Goal: Task Accomplishment & Management: Manage account settings

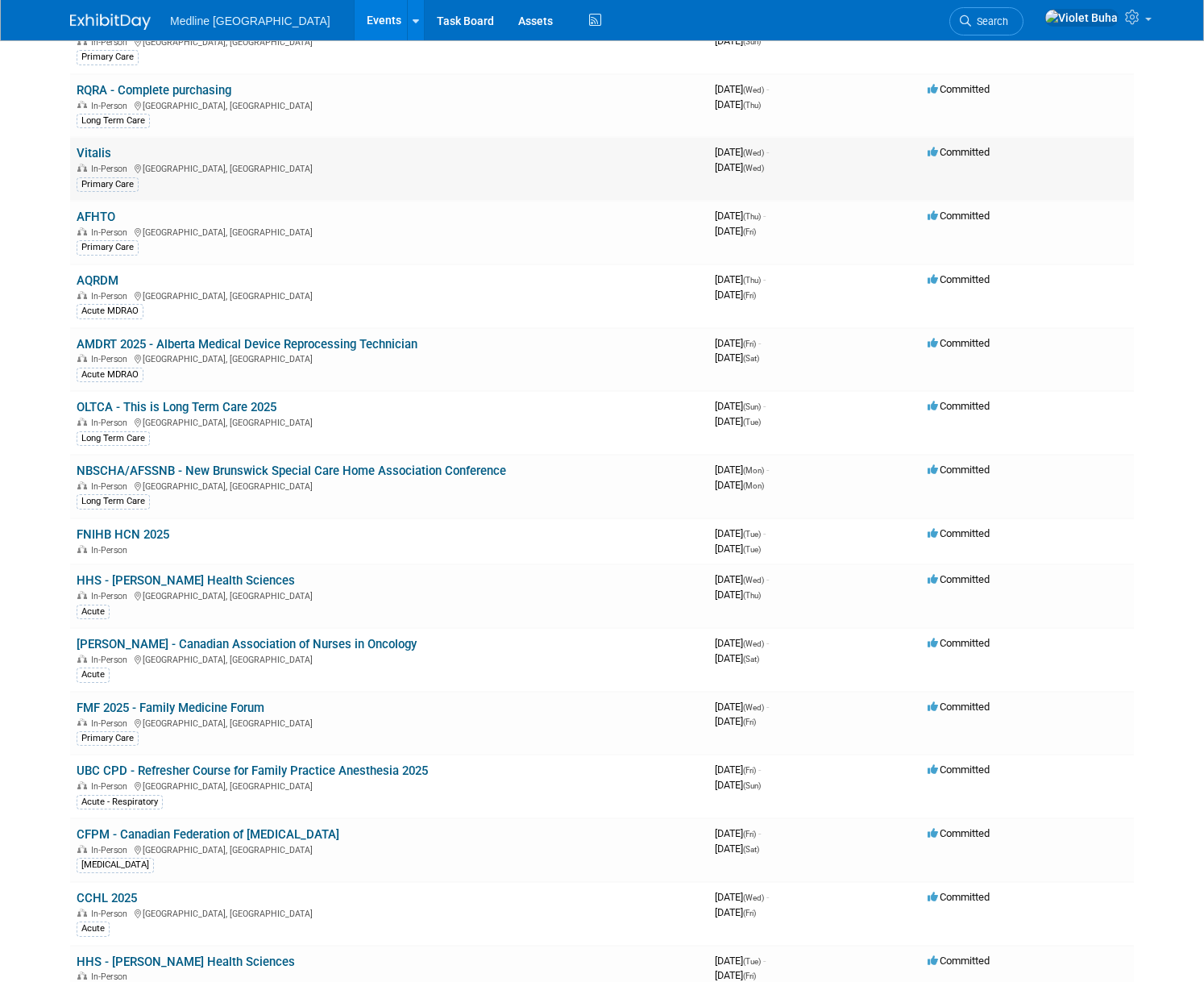
scroll to position [610, 0]
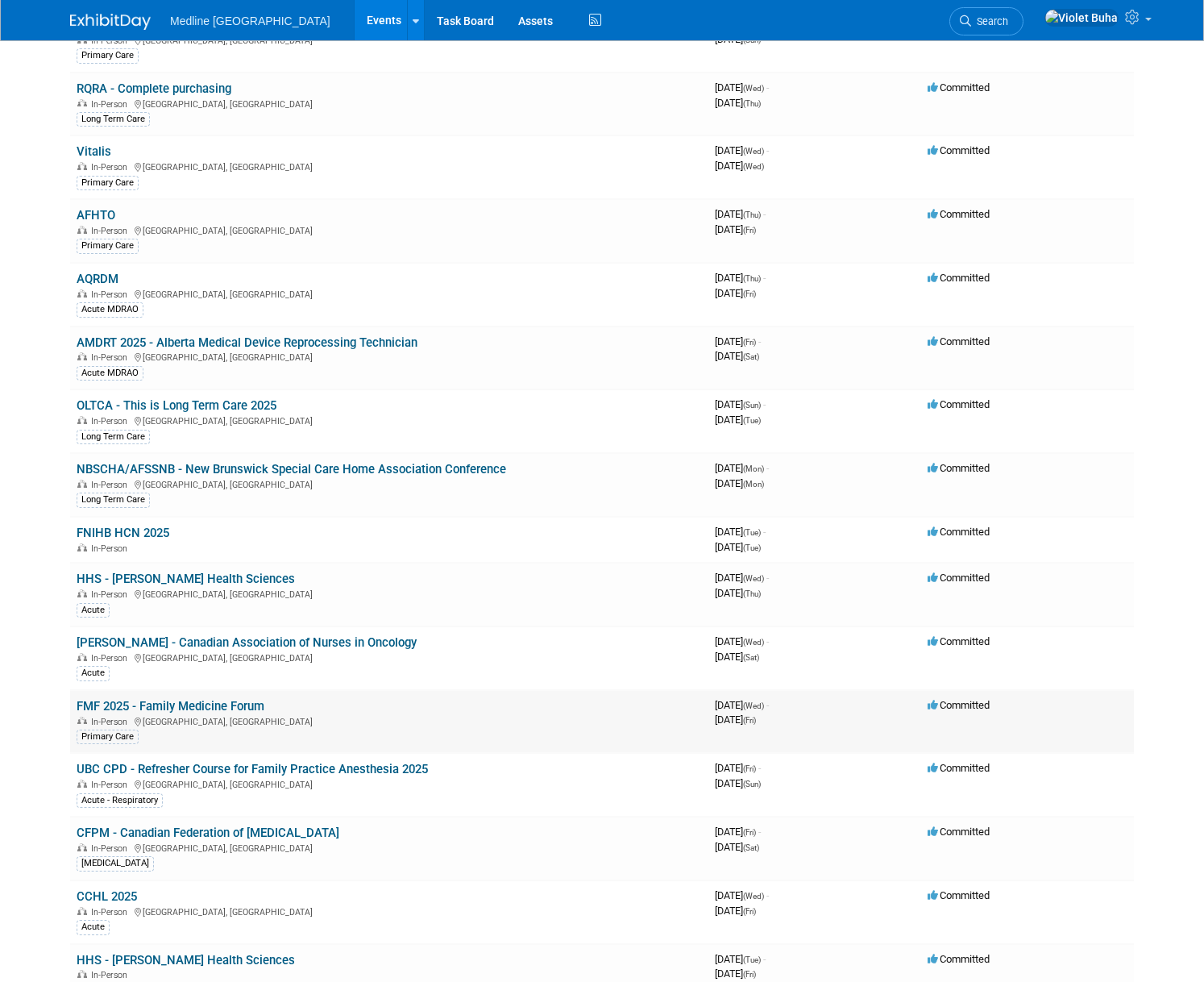
click at [163, 705] on link "FMF 2025 - Family Medicine Forum" at bounding box center [171, 706] width 188 height 14
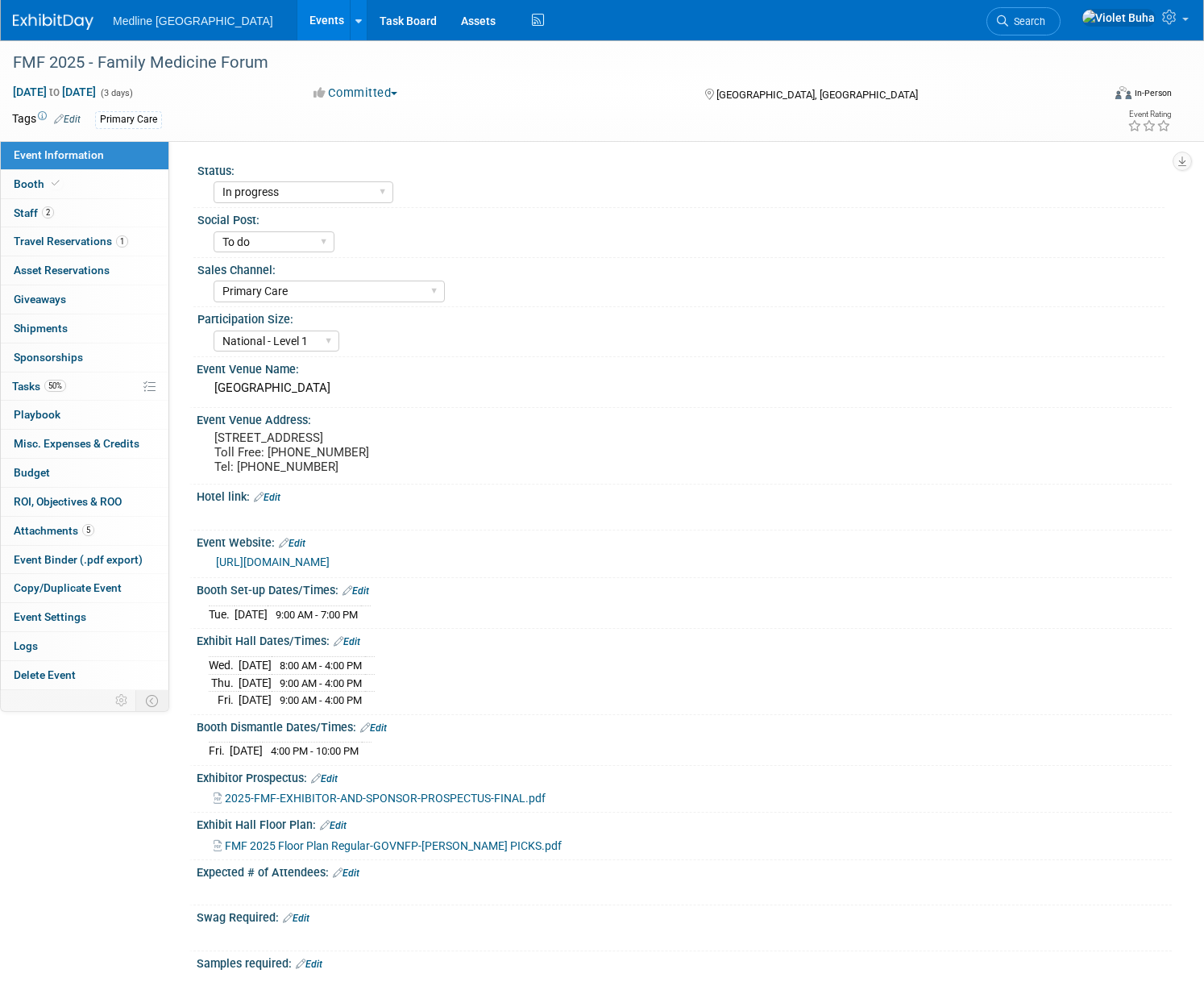
select select "In progress"
select select "To do"
select select "Primary Care"
select select "National - Level 1"
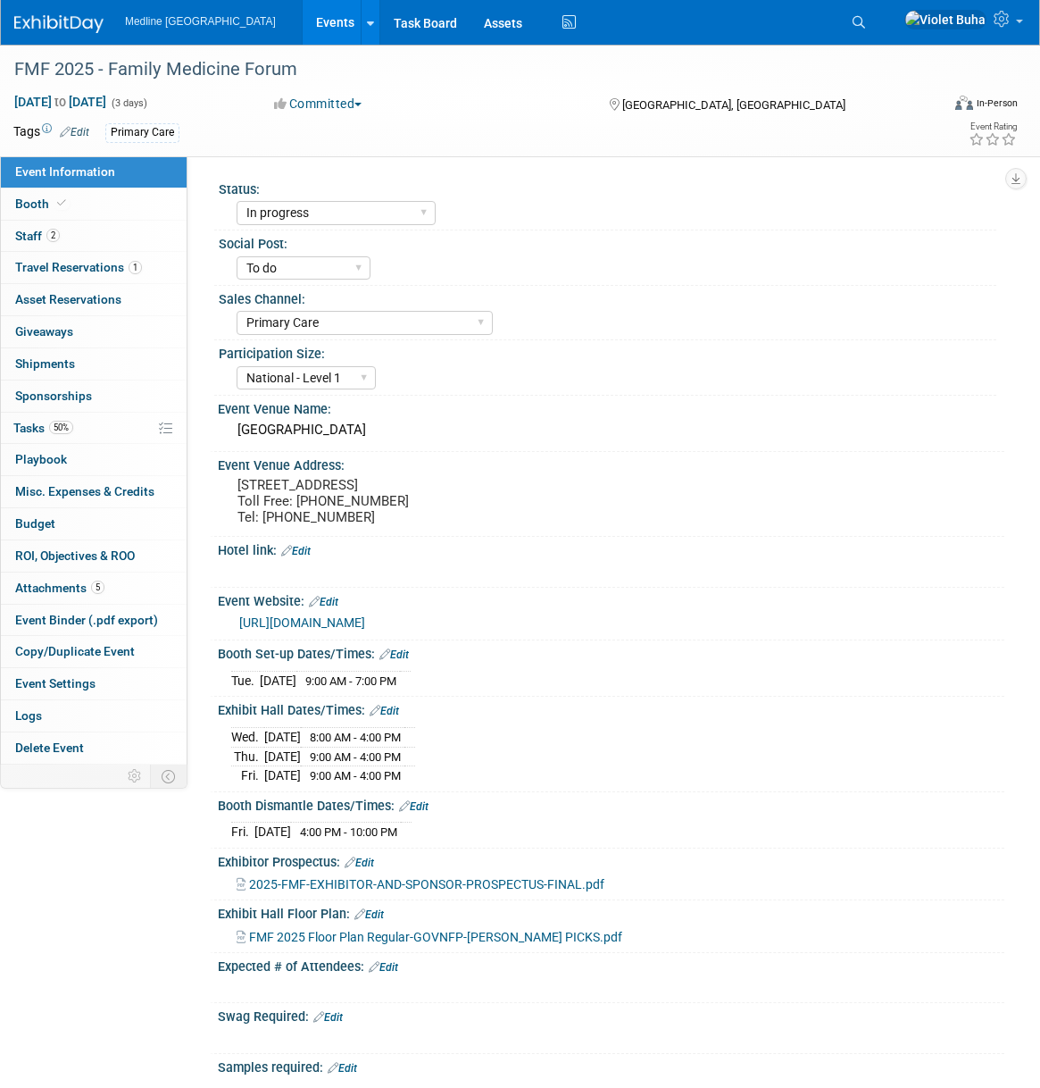
click at [62, 22] on img at bounding box center [58, 24] width 89 height 18
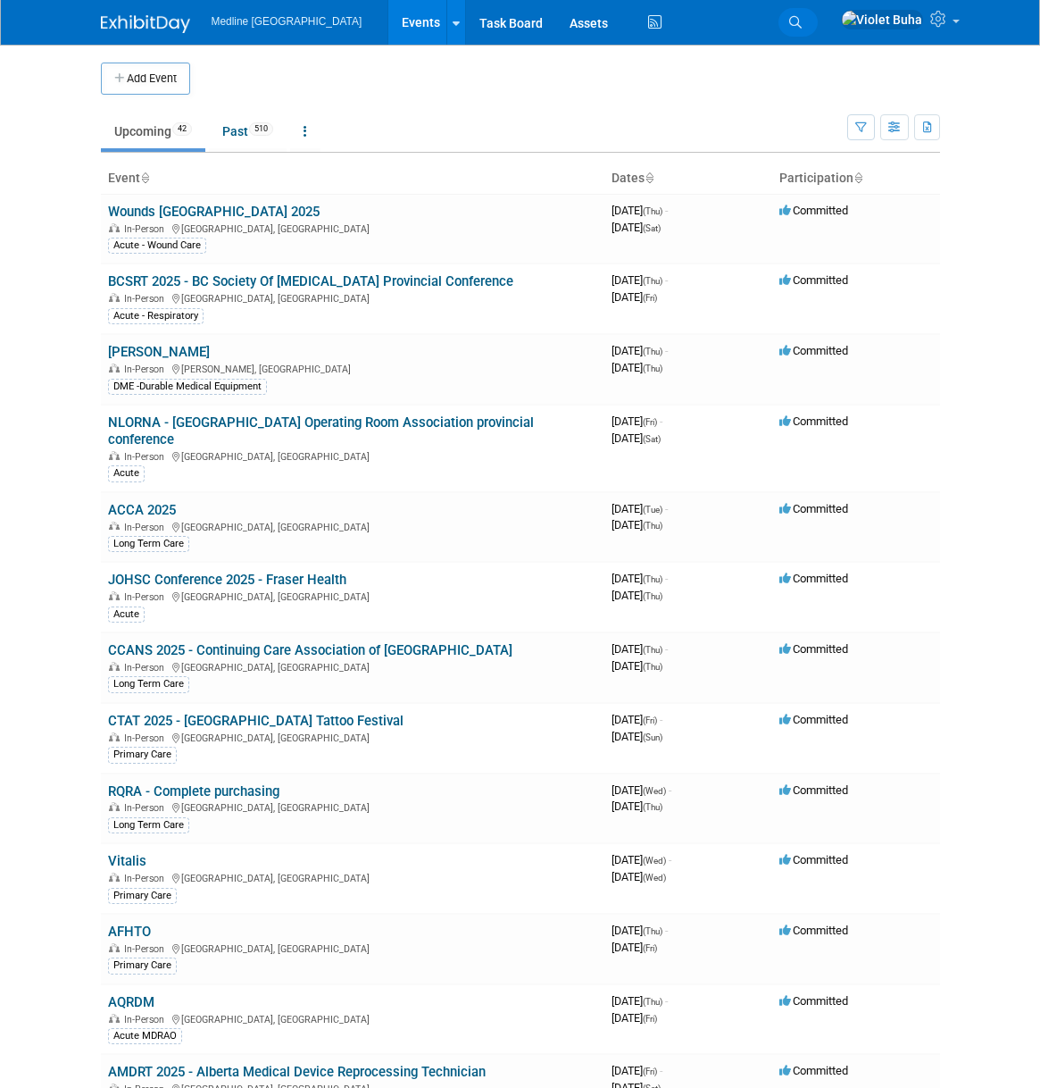
click at [802, 21] on icon at bounding box center [795, 22] width 13 height 13
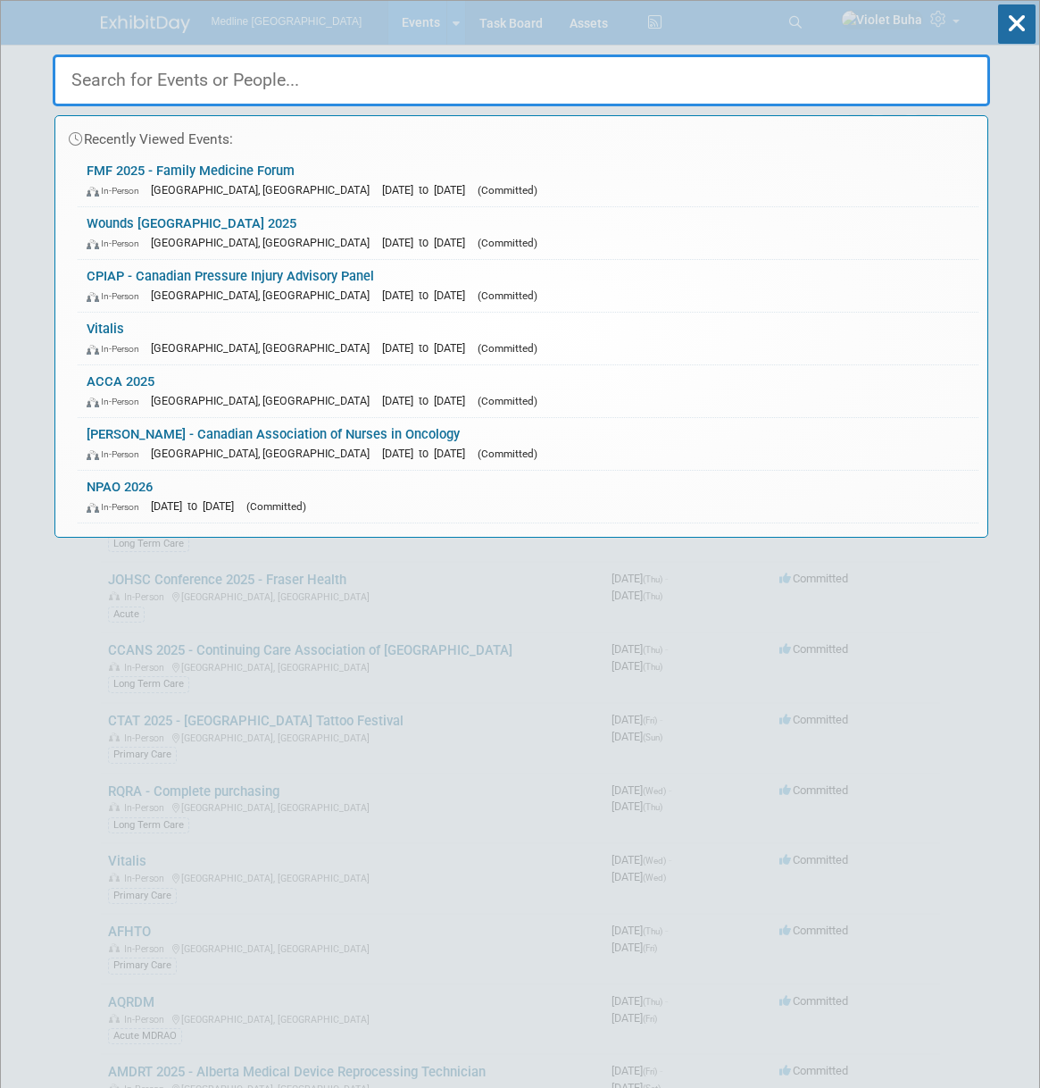
click at [349, 85] on input "text" at bounding box center [522, 80] width 938 height 52
paste input "Mieux-Être"
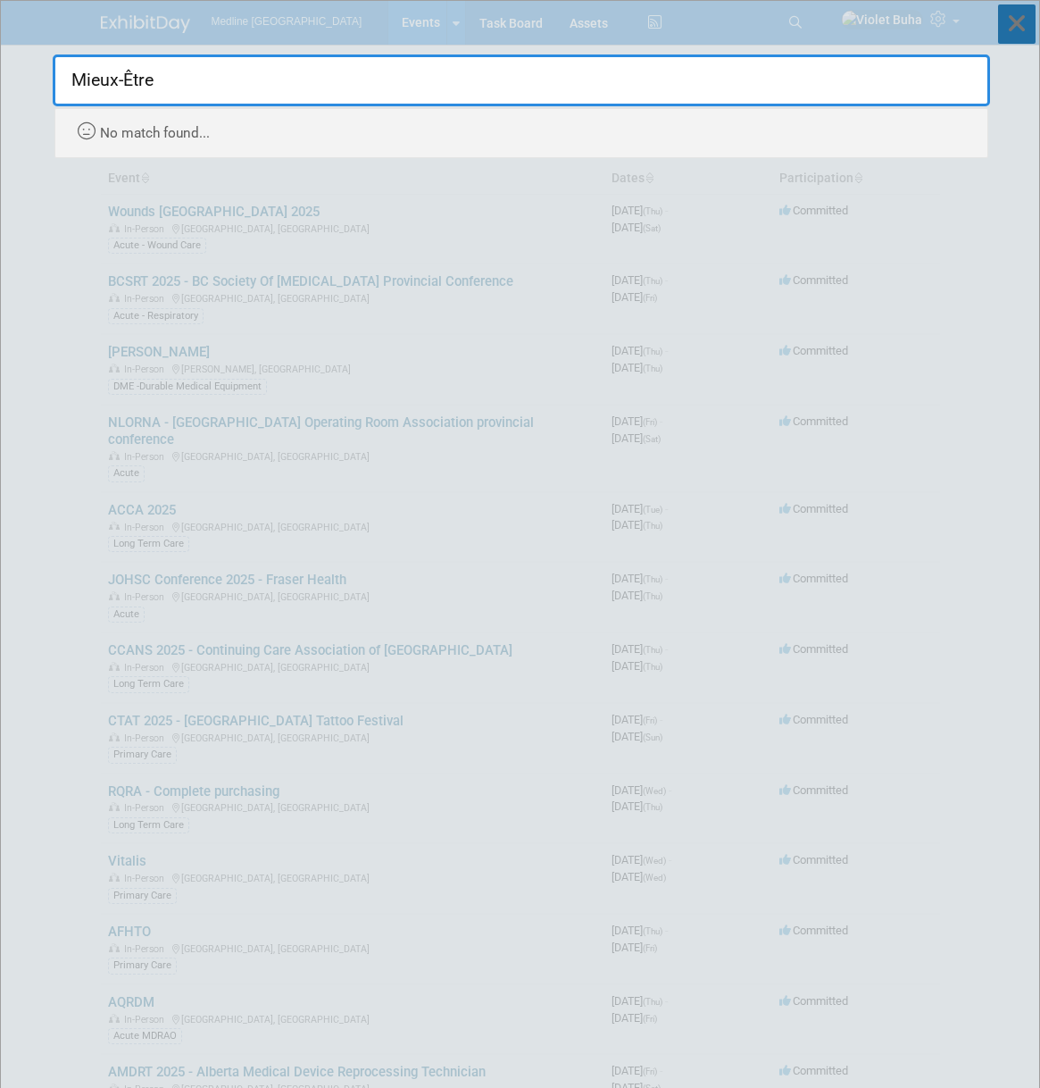
type input "Mieux-Être"
click at [1026, 17] on icon at bounding box center [1017, 23] width 38 height 39
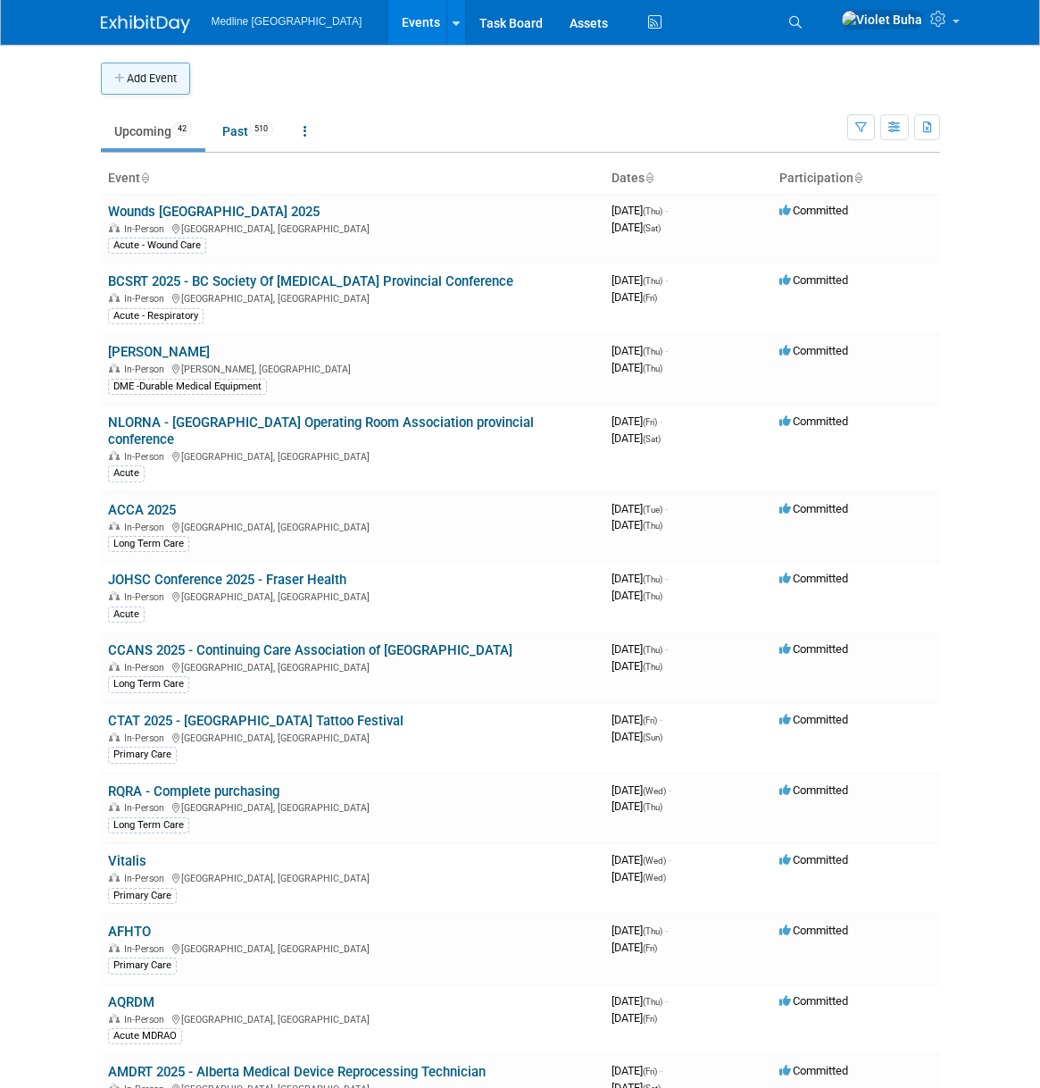
click at [147, 76] on button "Add Event" at bounding box center [145, 79] width 89 height 32
select select "9"
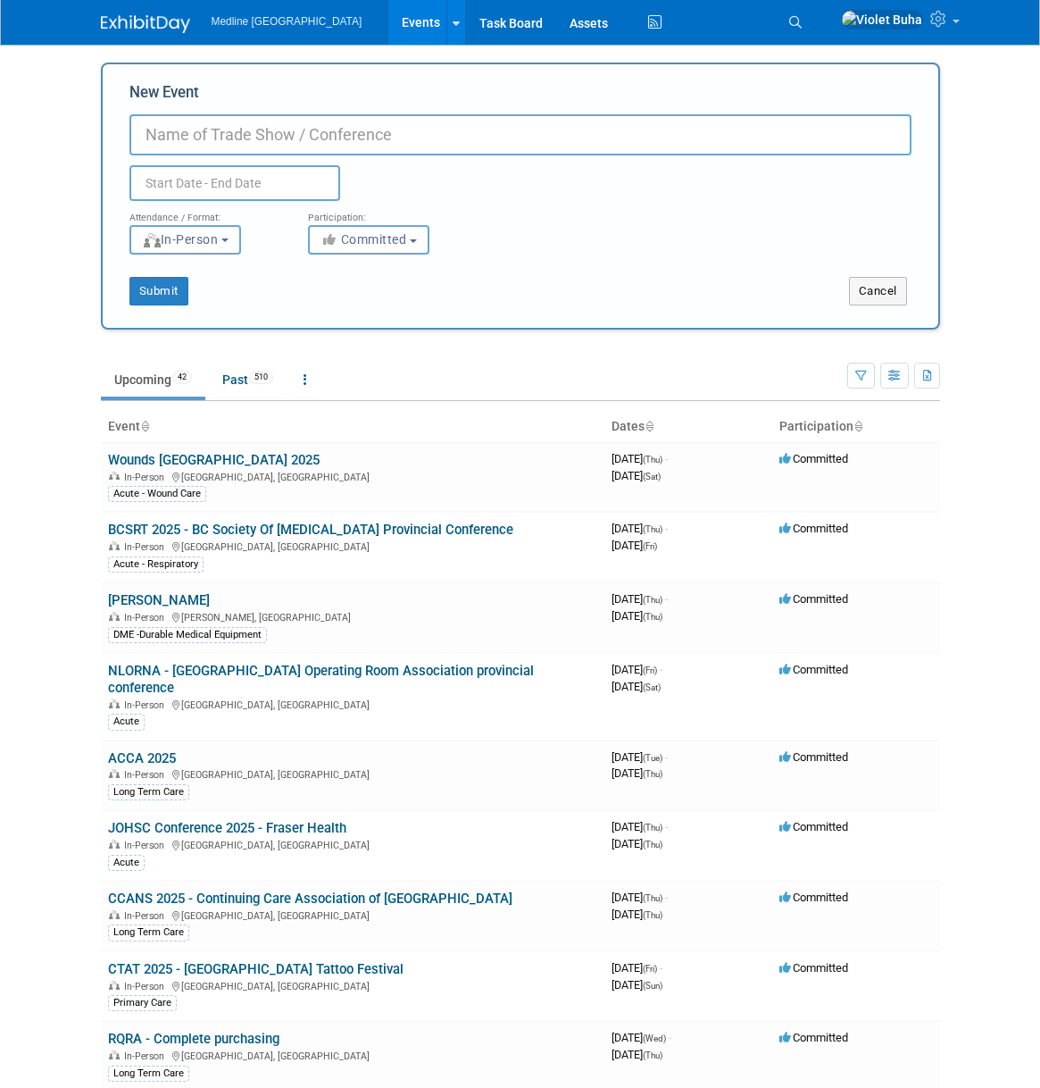
paste input "Mieux-Être"
type input "Mieux-Être"
click at [240, 185] on input "text" at bounding box center [234, 183] width 211 height 36
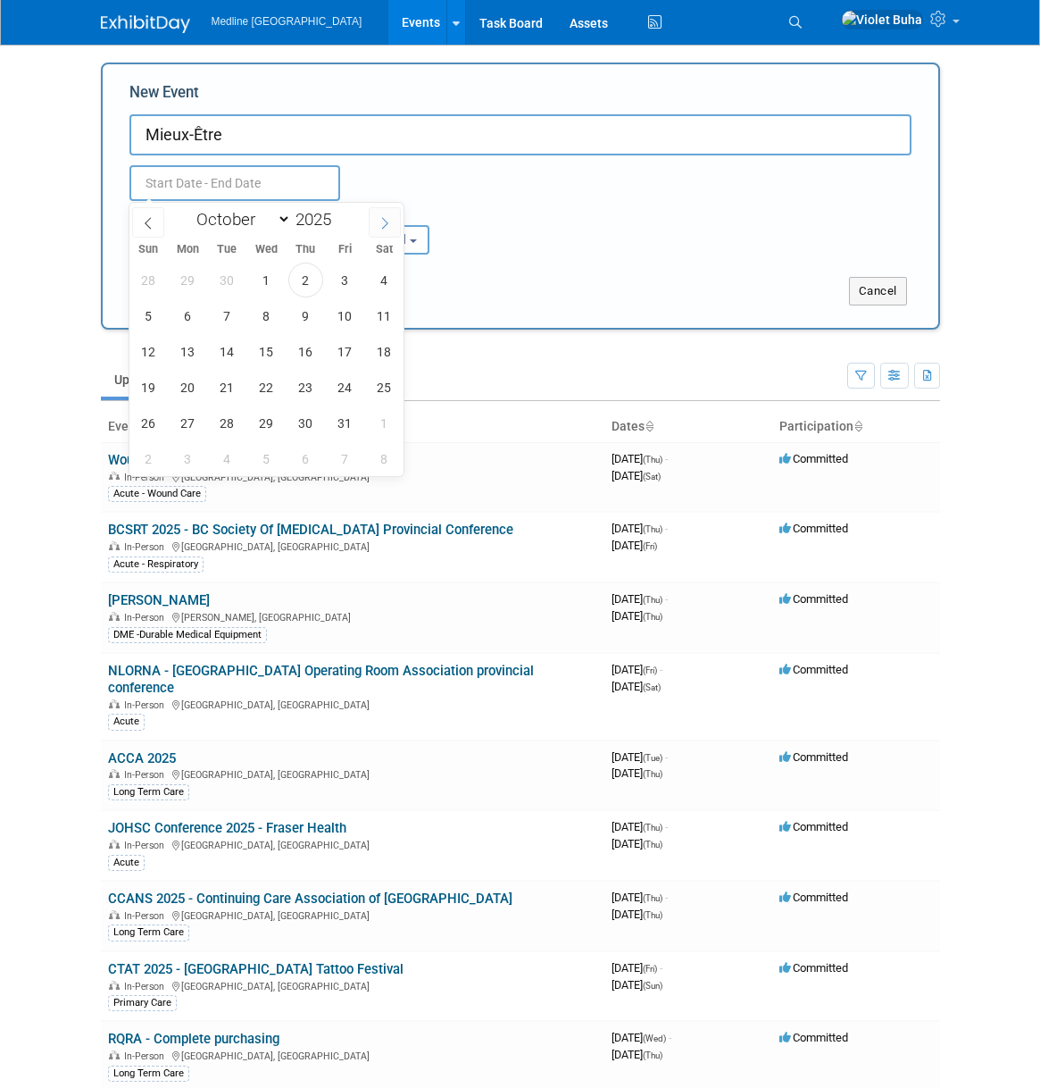
click at [388, 221] on icon at bounding box center [385, 223] width 13 height 13
select select "10"
click at [346, 316] on span "7" at bounding box center [345, 315] width 35 height 35
click at [348, 314] on span "7" at bounding box center [345, 315] width 35 height 35
type input "[DATE] to [DATE]"
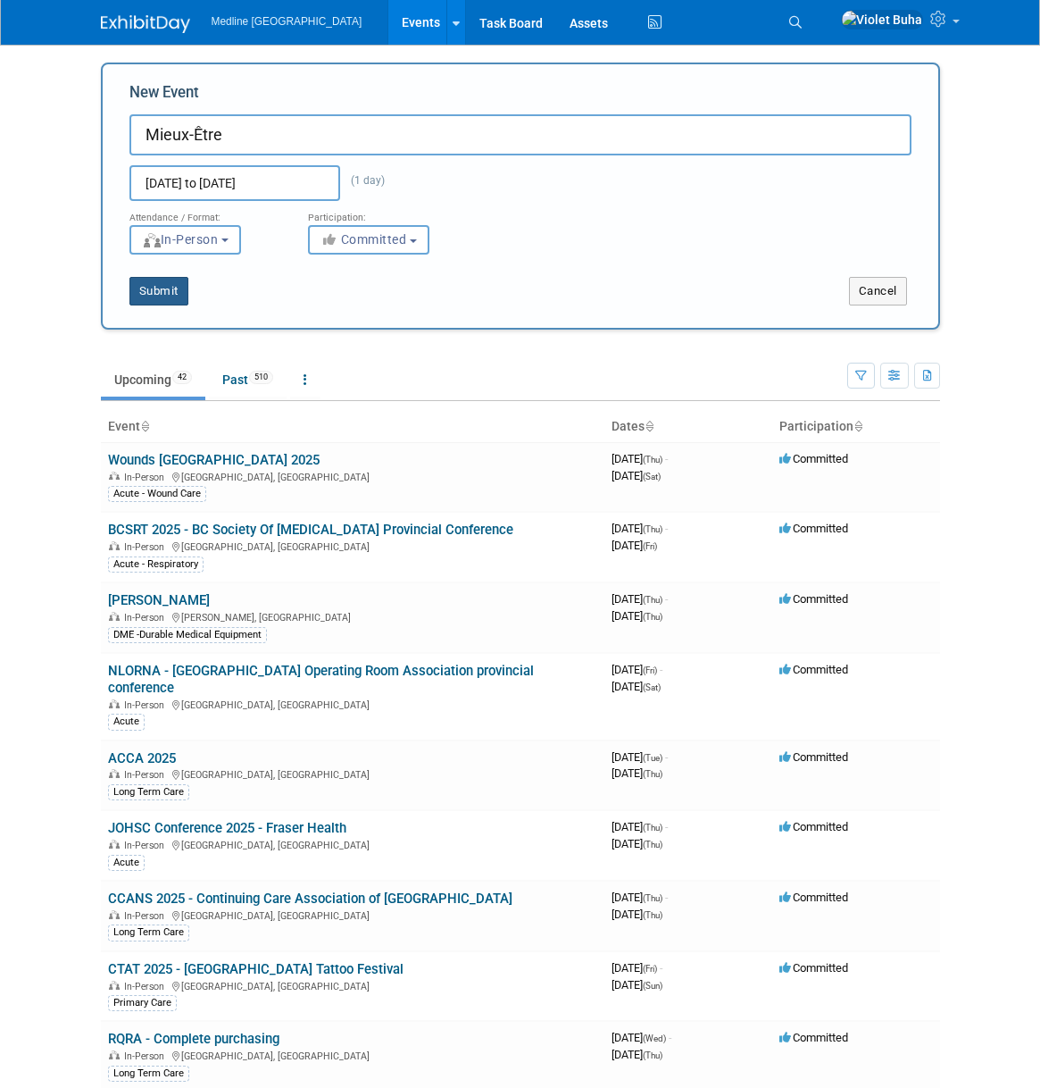
click at [171, 293] on button "Submit" at bounding box center [158, 291] width 59 height 29
type input "Mieux-Être"
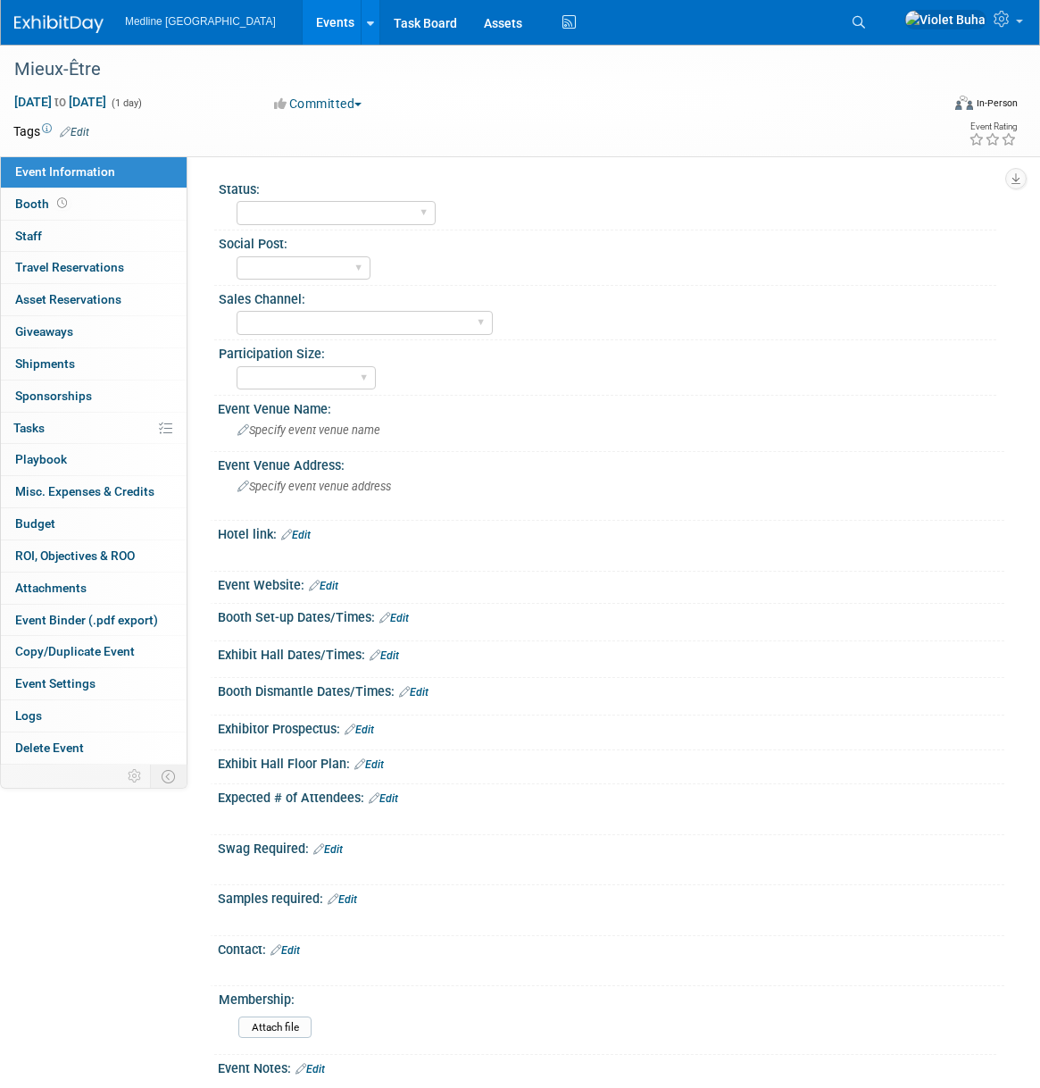
click at [84, 129] on link "Edit" at bounding box center [74, 132] width 29 height 13
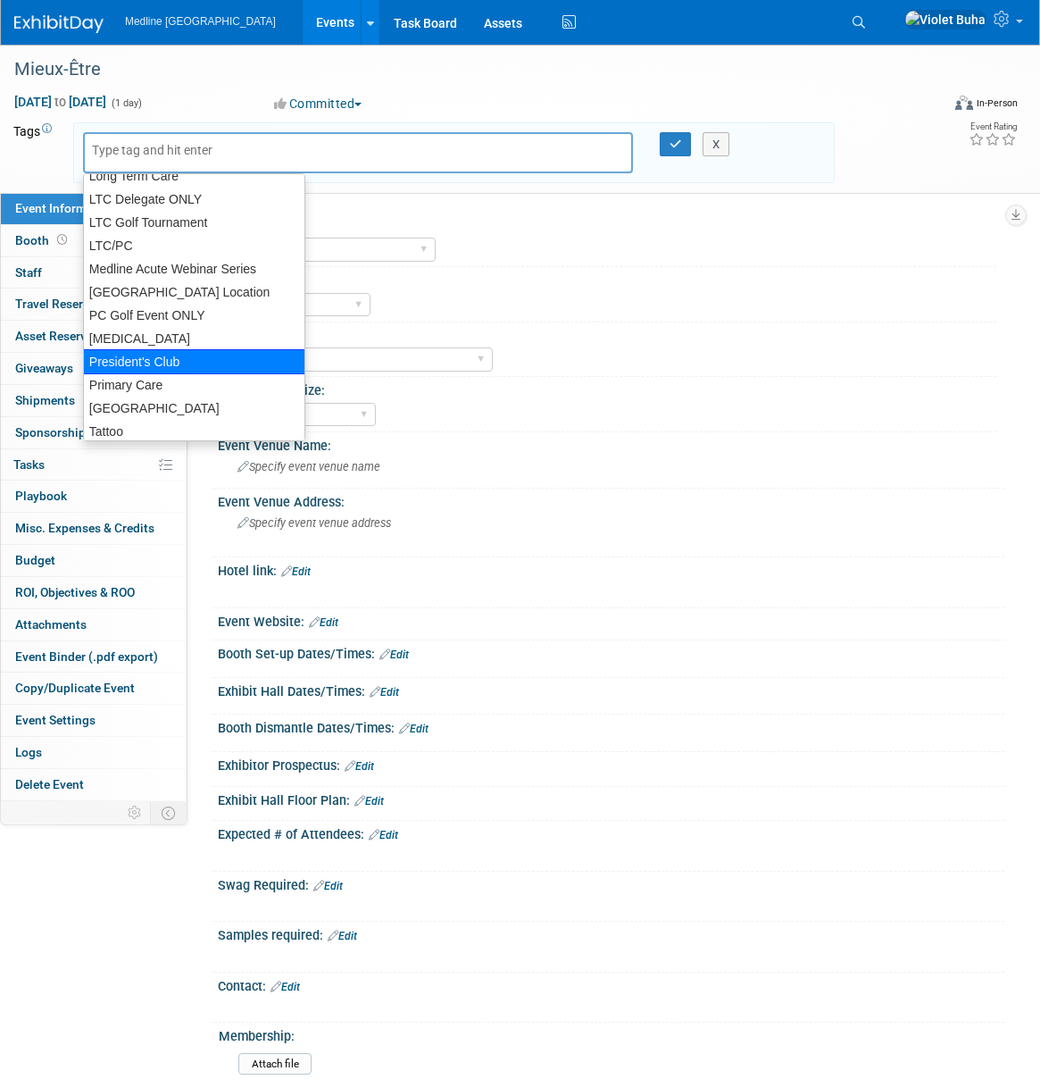
scroll to position [370, 0]
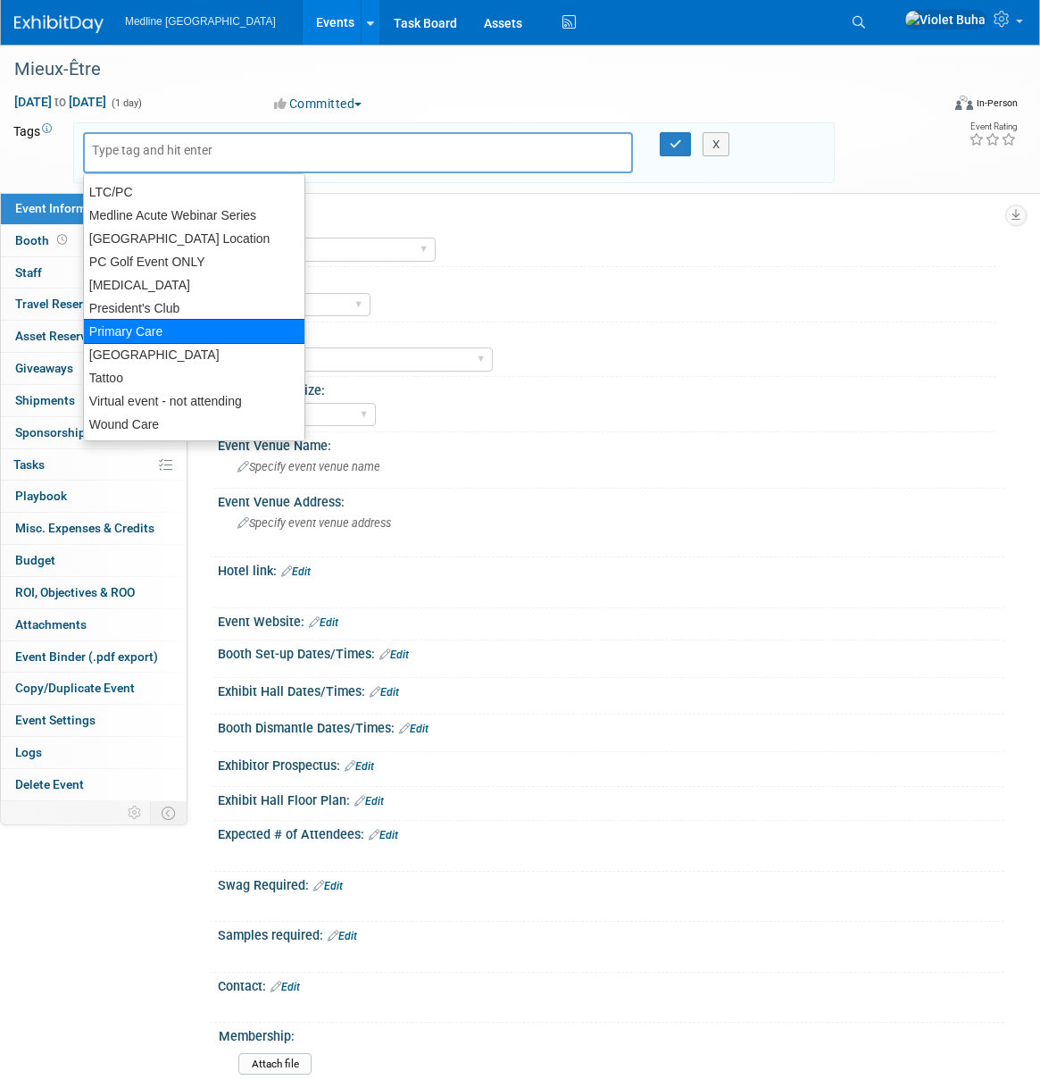
click at [151, 329] on div "Primary Care" at bounding box center [194, 331] width 222 height 25
type input "Primary Care"
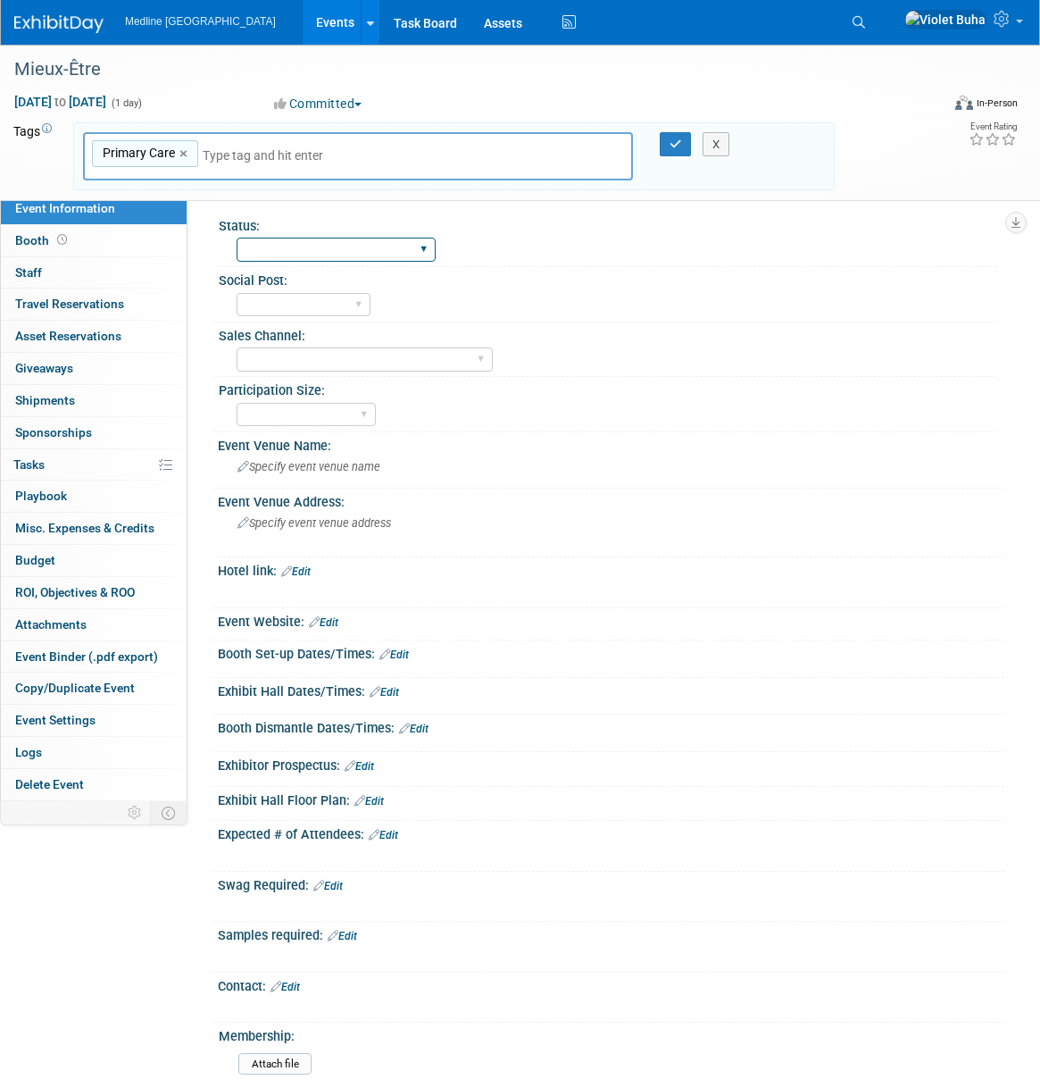
click at [301, 256] on select "Waiting for information In progress Need to order Samples/Swag Complete" at bounding box center [336, 250] width 199 height 24
select select "In progress"
click at [237, 238] on select "Waiting for information In progress Need to order Samples/Swag Complete" at bounding box center [336, 250] width 199 height 24
click at [295, 293] on select "To do Done" at bounding box center [304, 305] width 134 height 24
select select "Done"
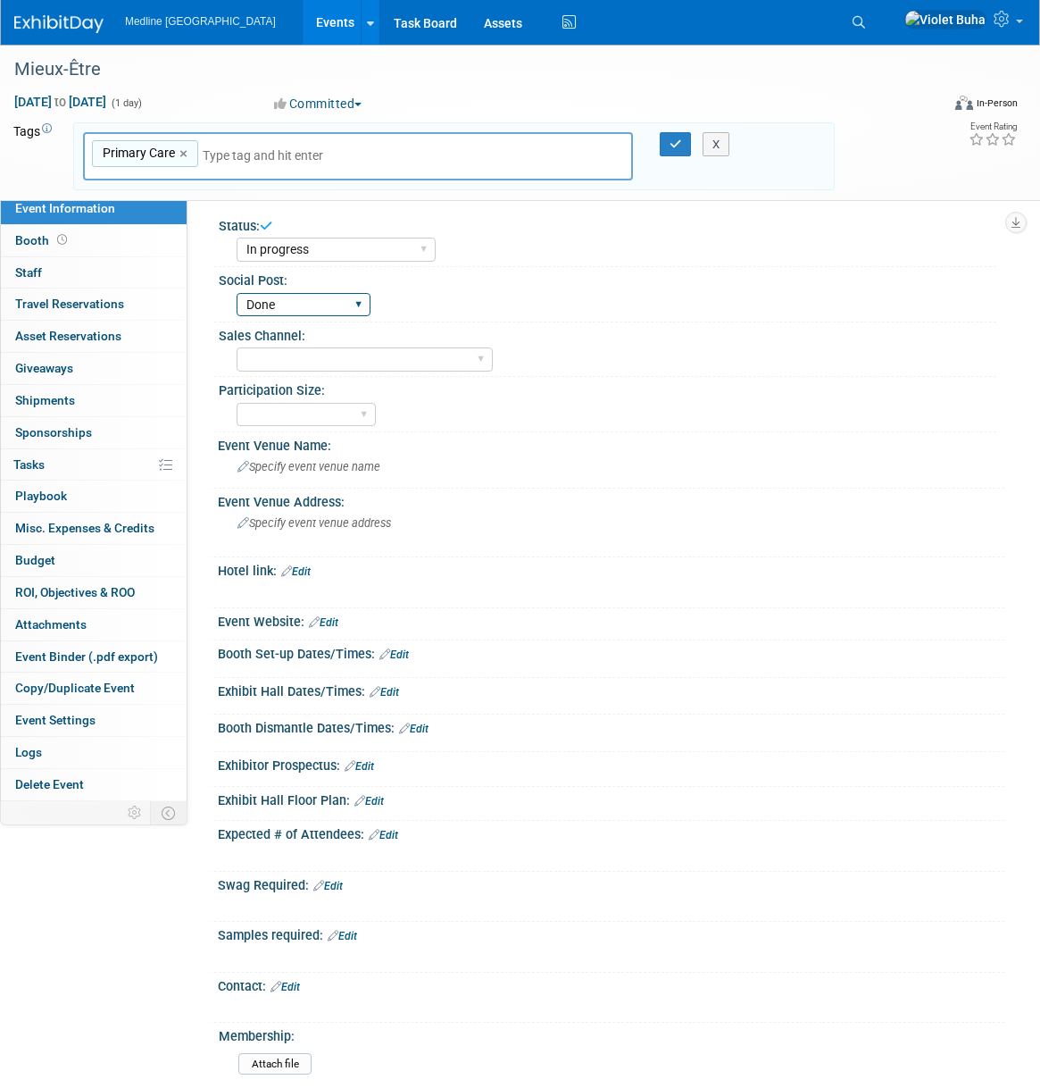
click at [237, 293] on select "To do Done" at bounding box center [304, 305] width 134 height 24
click at [296, 356] on select "Acute Consumer Dental Long Term Care [MEDICAL_DATA] Home Health Care Primary Ca…" at bounding box center [365, 359] width 256 height 24
select select "Primary Care"
click at [237, 347] on select "Acute Consumer Dental Long Term Care [MEDICAL_DATA] Home Health Care Primary Ca…" at bounding box center [365, 359] width 256 height 24
click at [286, 413] on select "National - Level 1 Provincial - Level 2 Regional - Level 3" at bounding box center [306, 415] width 139 height 24
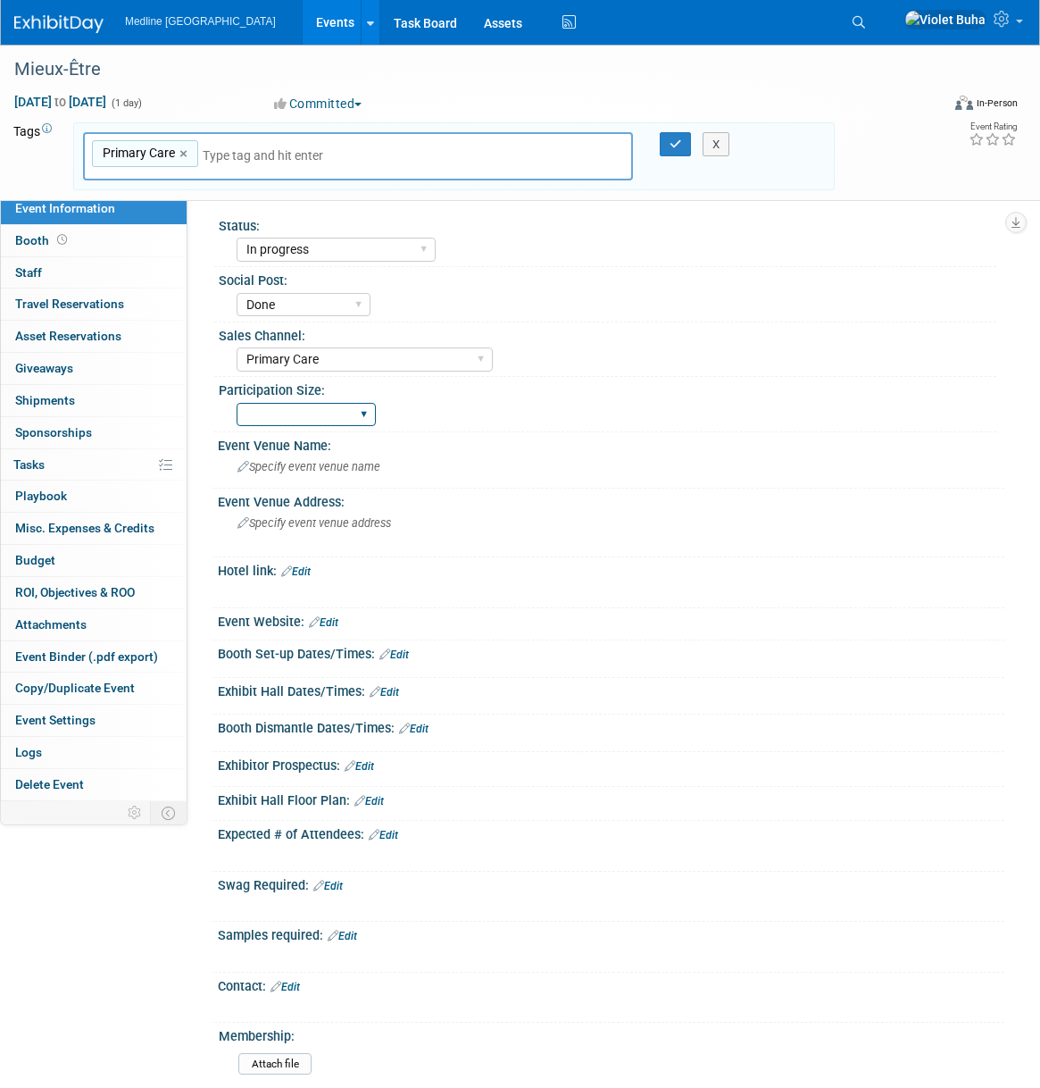
select select "Regional - Level 3"
click at [237, 403] on select "National - Level 1 Provincial - Level 2 Regional - Level 3" at bounding box center [306, 415] width 139 height 24
click at [302, 467] on span "Specify event venue name" at bounding box center [309, 466] width 143 height 13
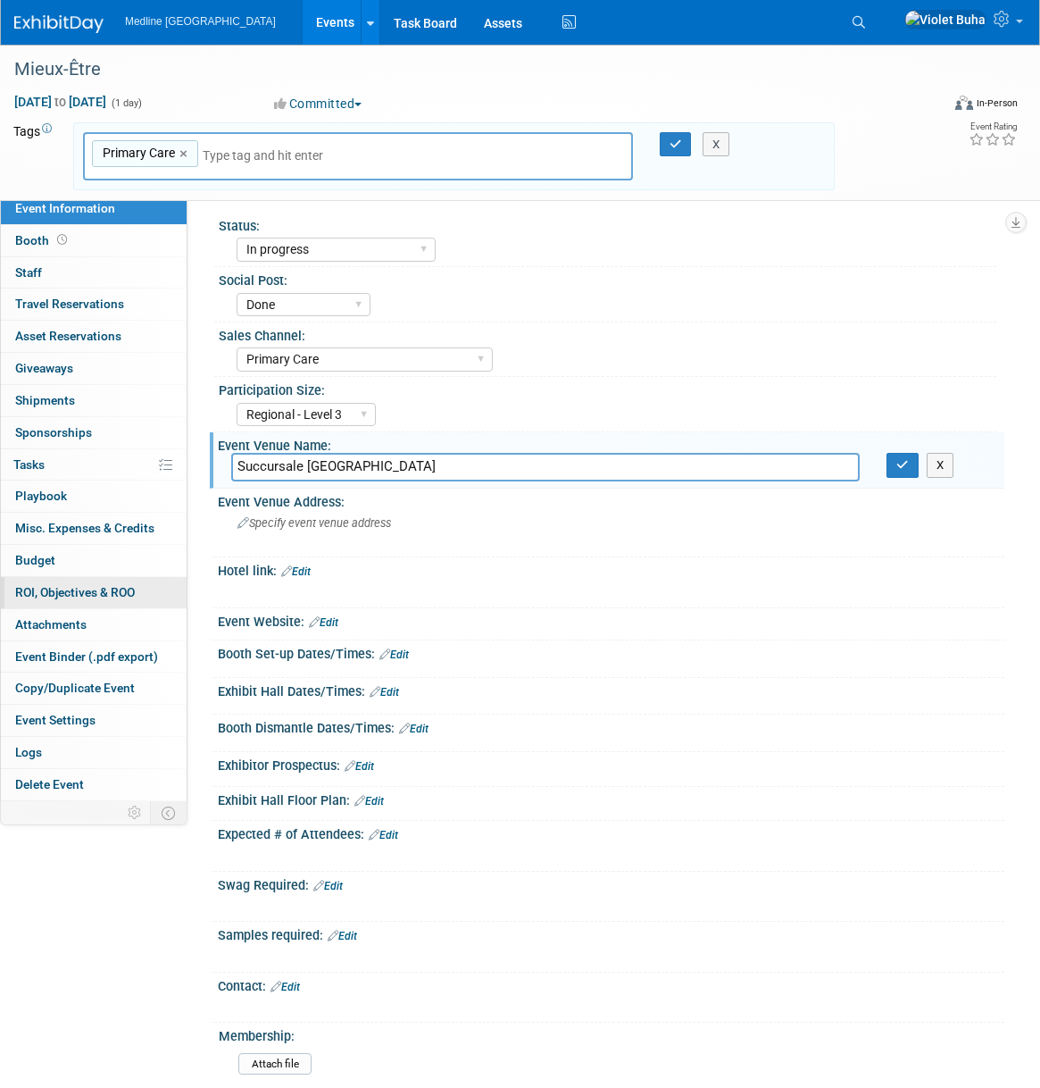
type input "Succursale [GEOGRAPHIC_DATA]"
click at [336, 526] on span "Specify event venue address" at bounding box center [315, 522] width 154 height 13
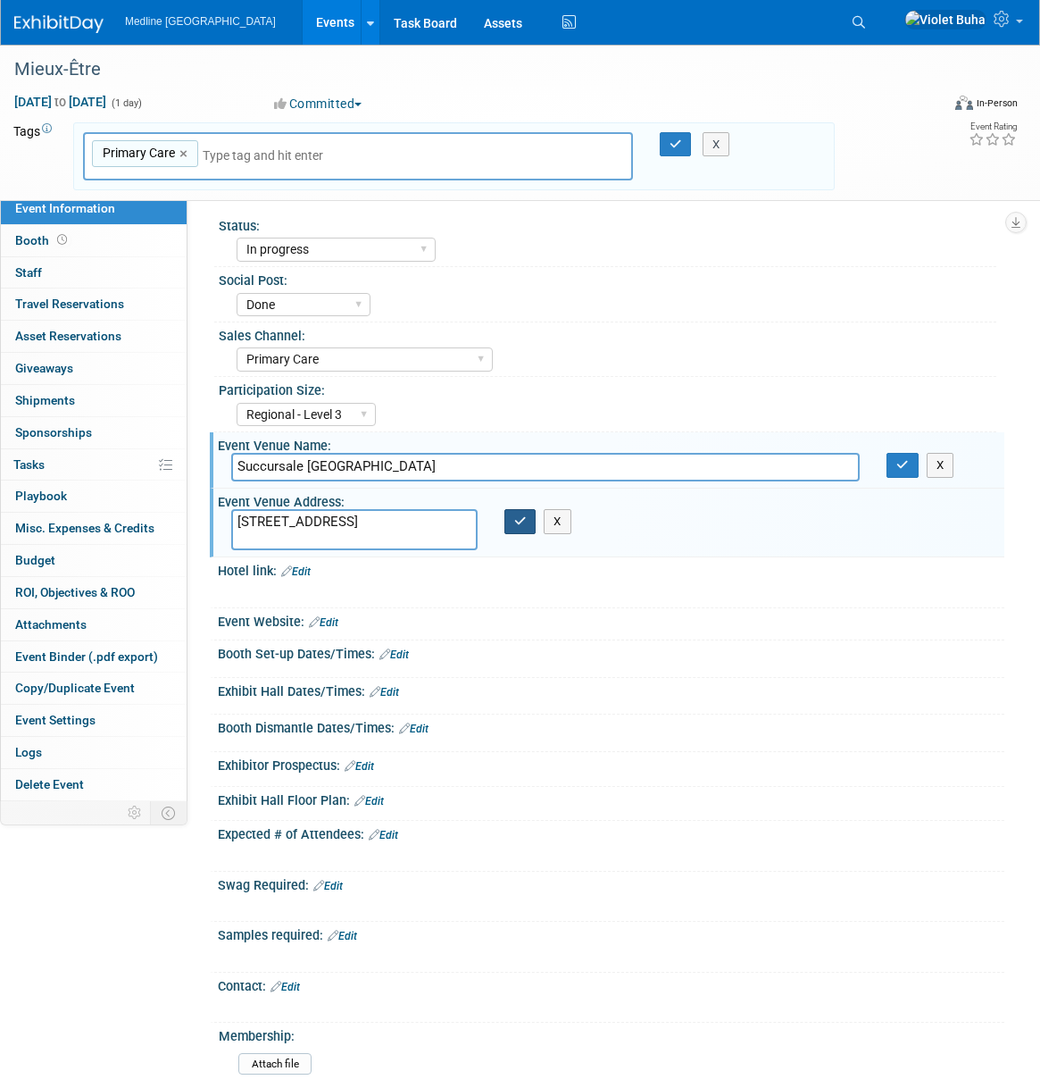
type textarea "[STREET_ADDRESS]"
drag, startPoint x: 521, startPoint y: 523, endPoint x: 632, endPoint y: 500, distance: 114.0
click at [521, 523] on icon "button" at bounding box center [520, 521] width 13 height 12
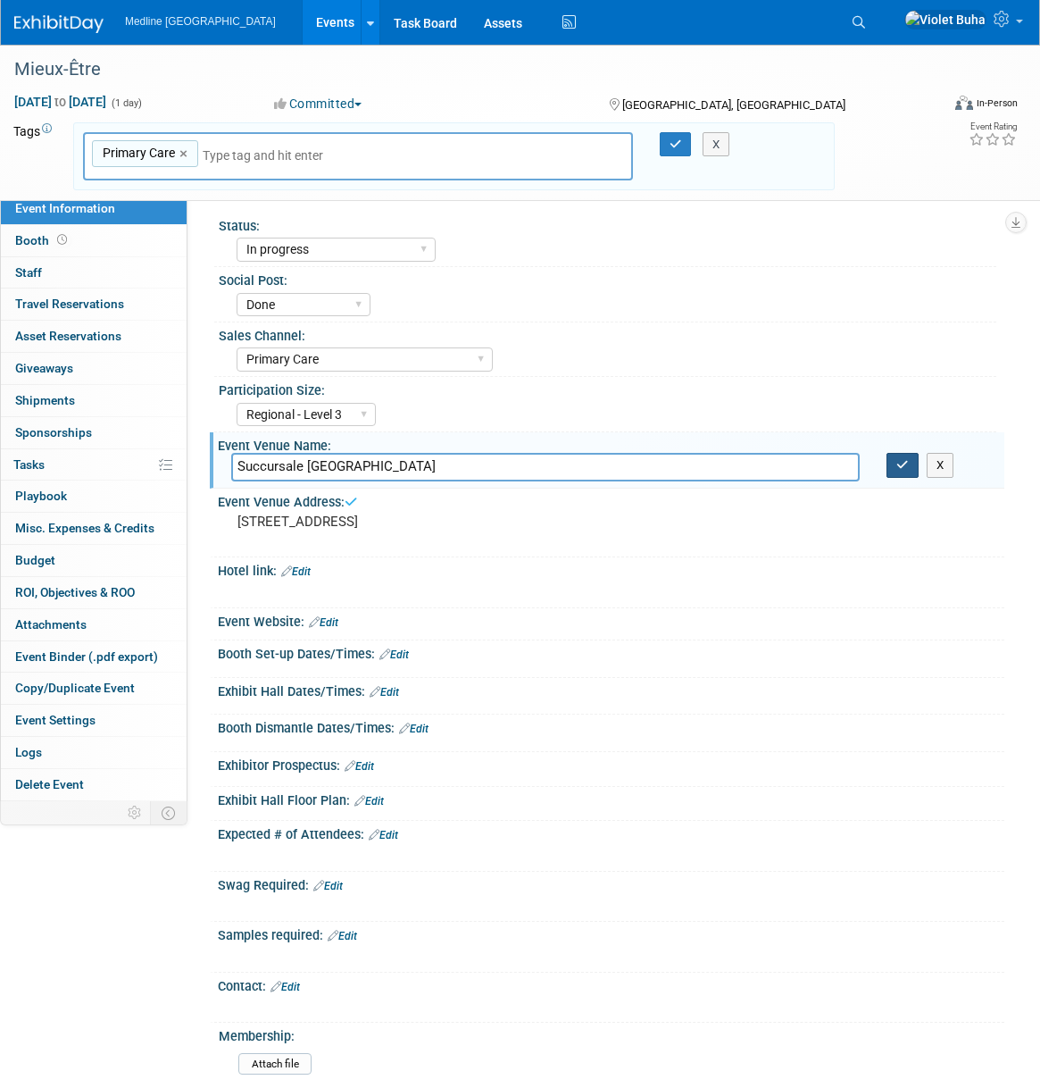
click at [904, 470] on icon "button" at bounding box center [903, 465] width 13 height 12
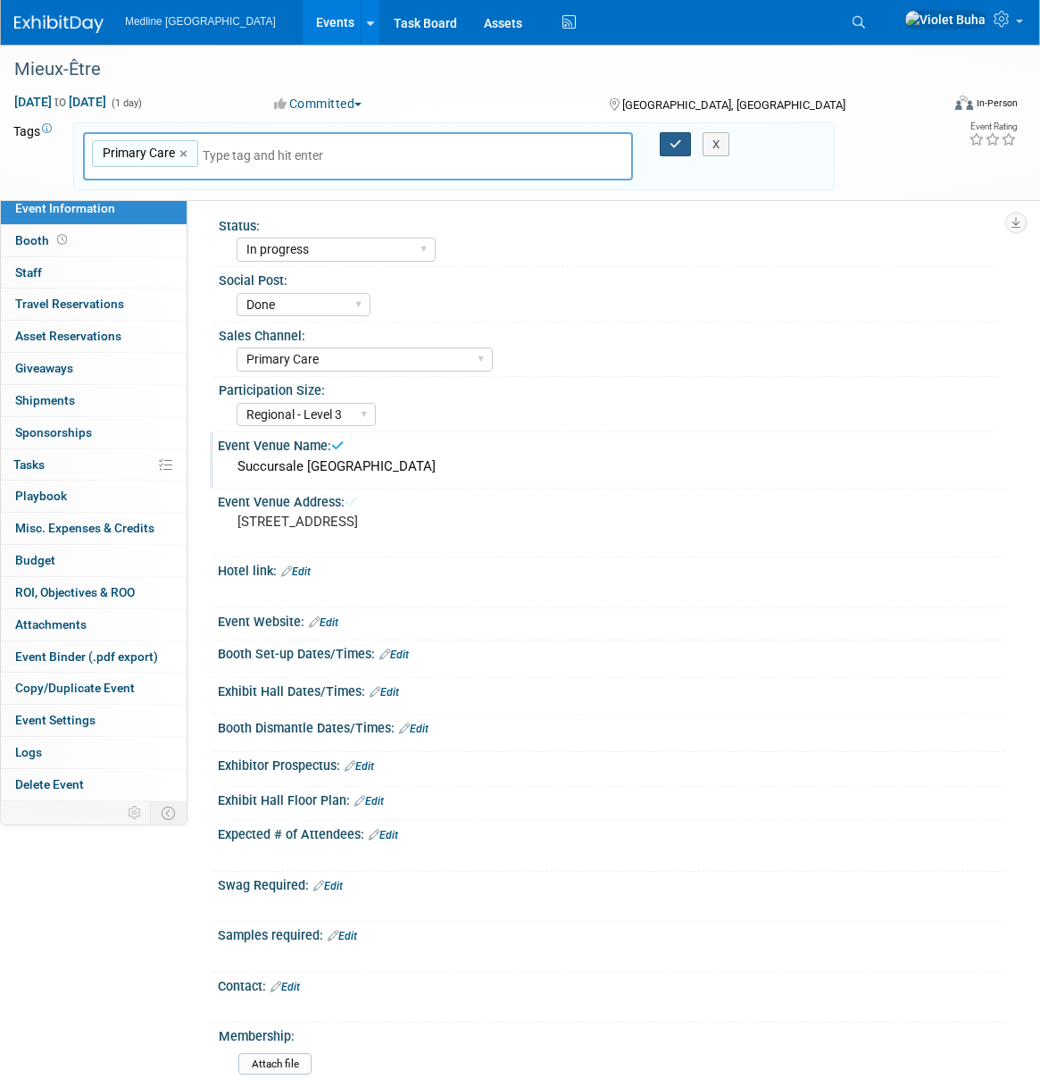
click at [671, 146] on icon "button" at bounding box center [676, 144] width 13 height 12
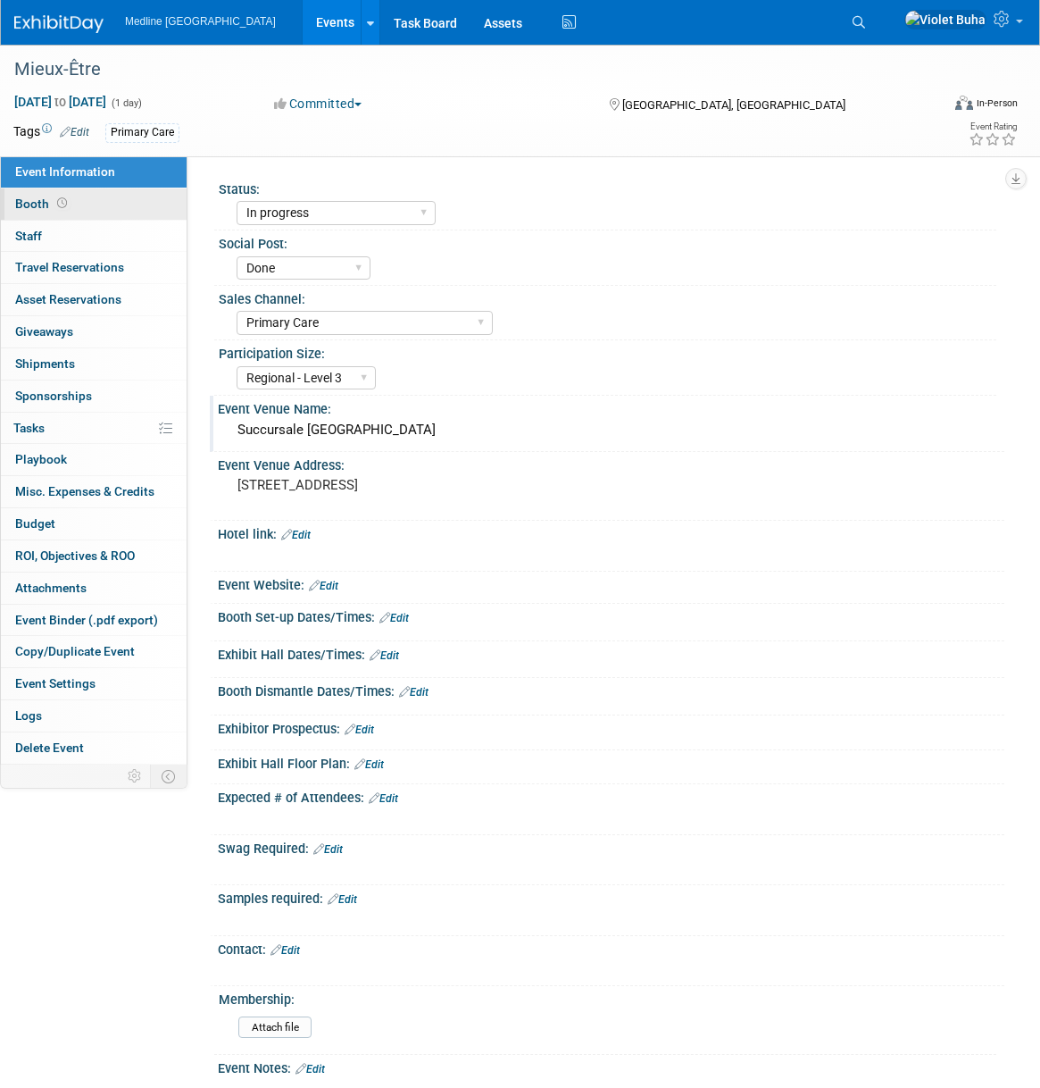
click at [104, 205] on link "Booth" at bounding box center [94, 203] width 186 height 31
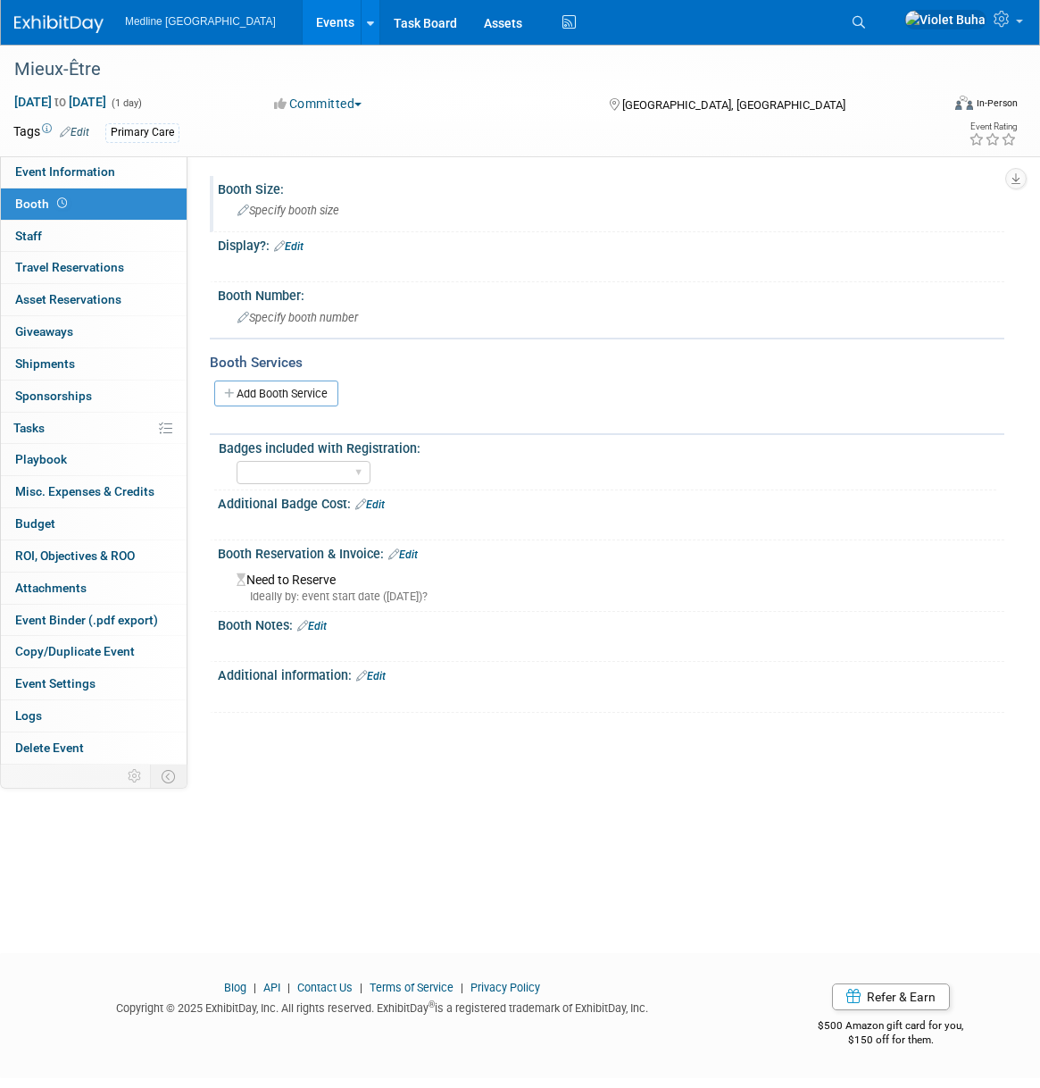
click at [288, 212] on span "Specify booth size" at bounding box center [289, 210] width 102 height 13
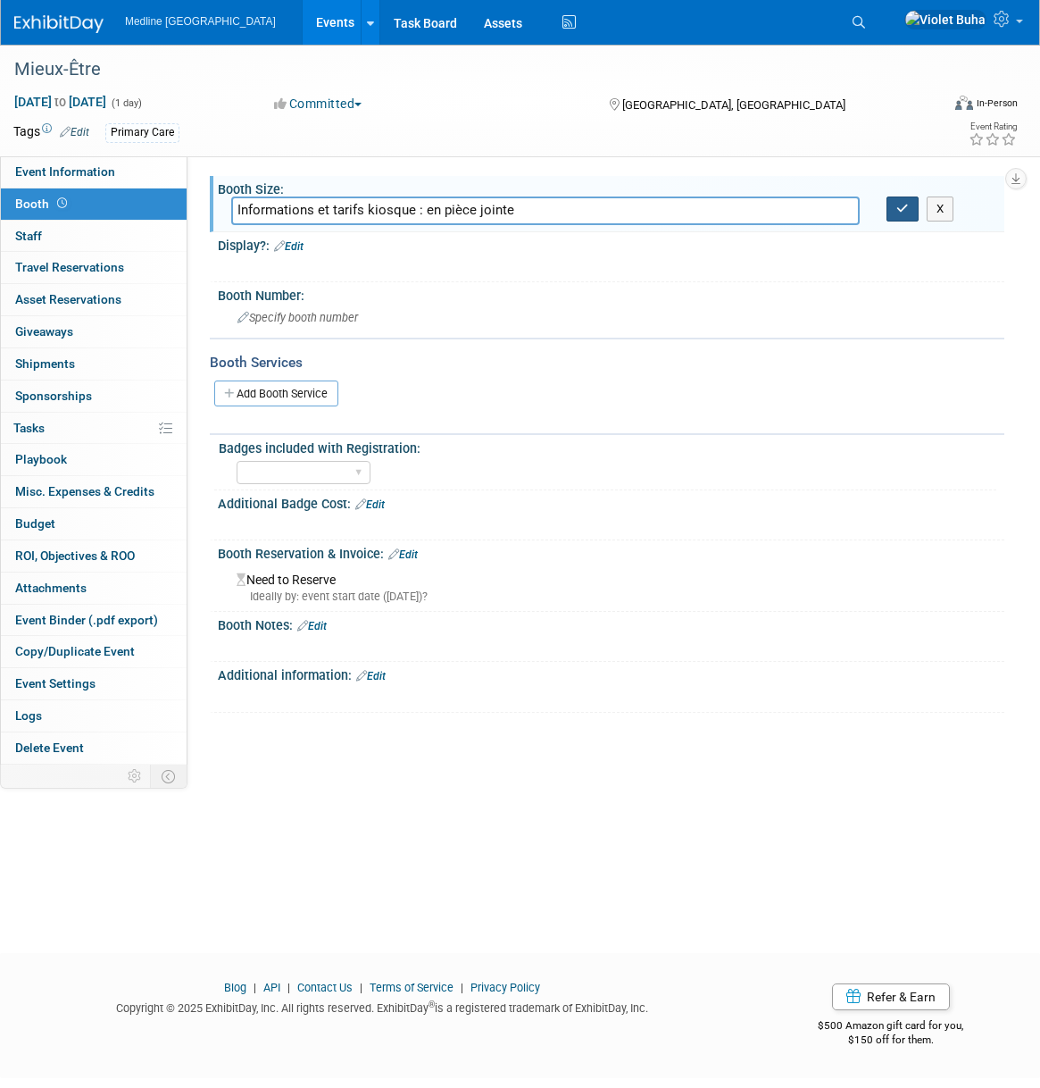
type input "Informations et tarifs kiosque : en pièce jointe"
click at [897, 212] on icon "button" at bounding box center [903, 209] width 13 height 12
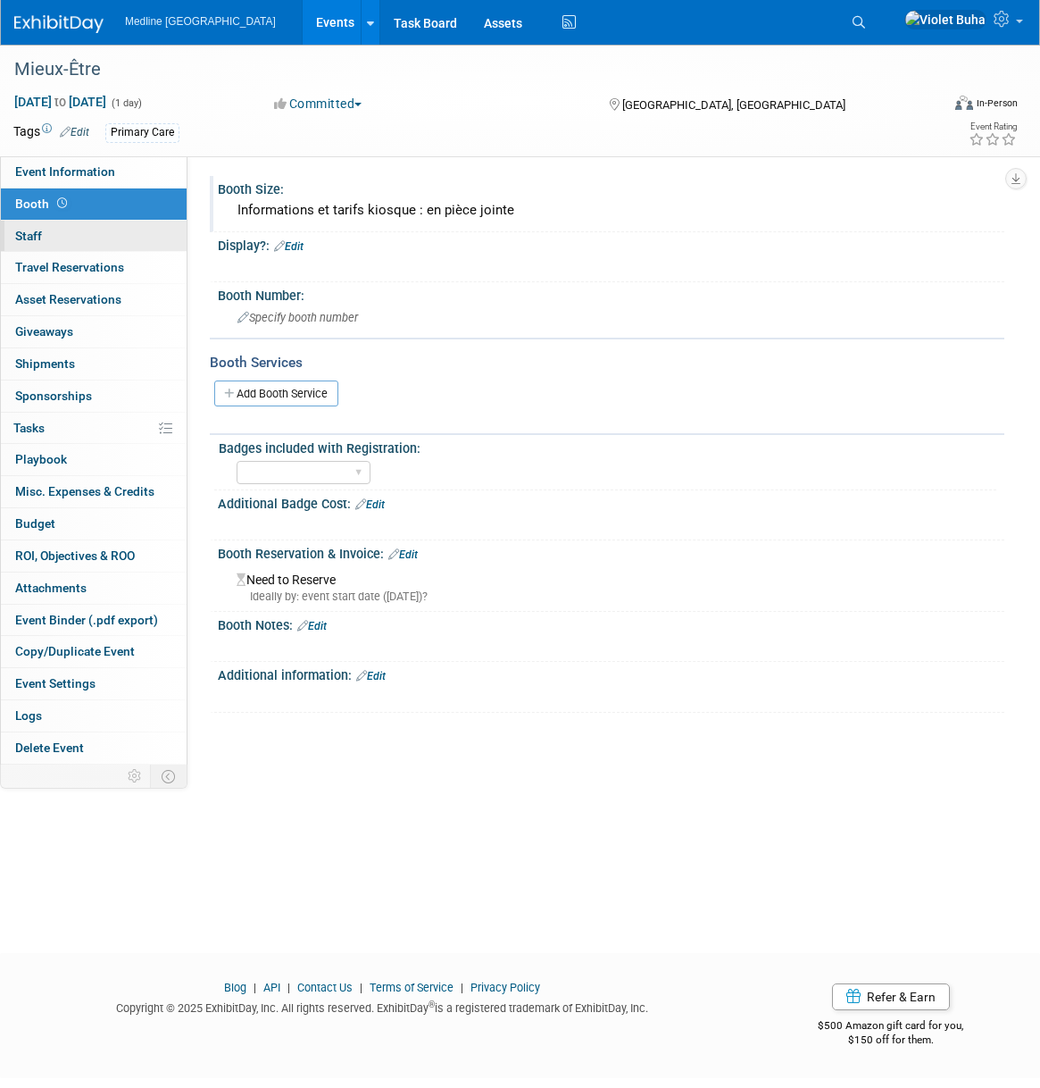
click at [50, 236] on link "0 Staff 0" at bounding box center [94, 236] width 186 height 31
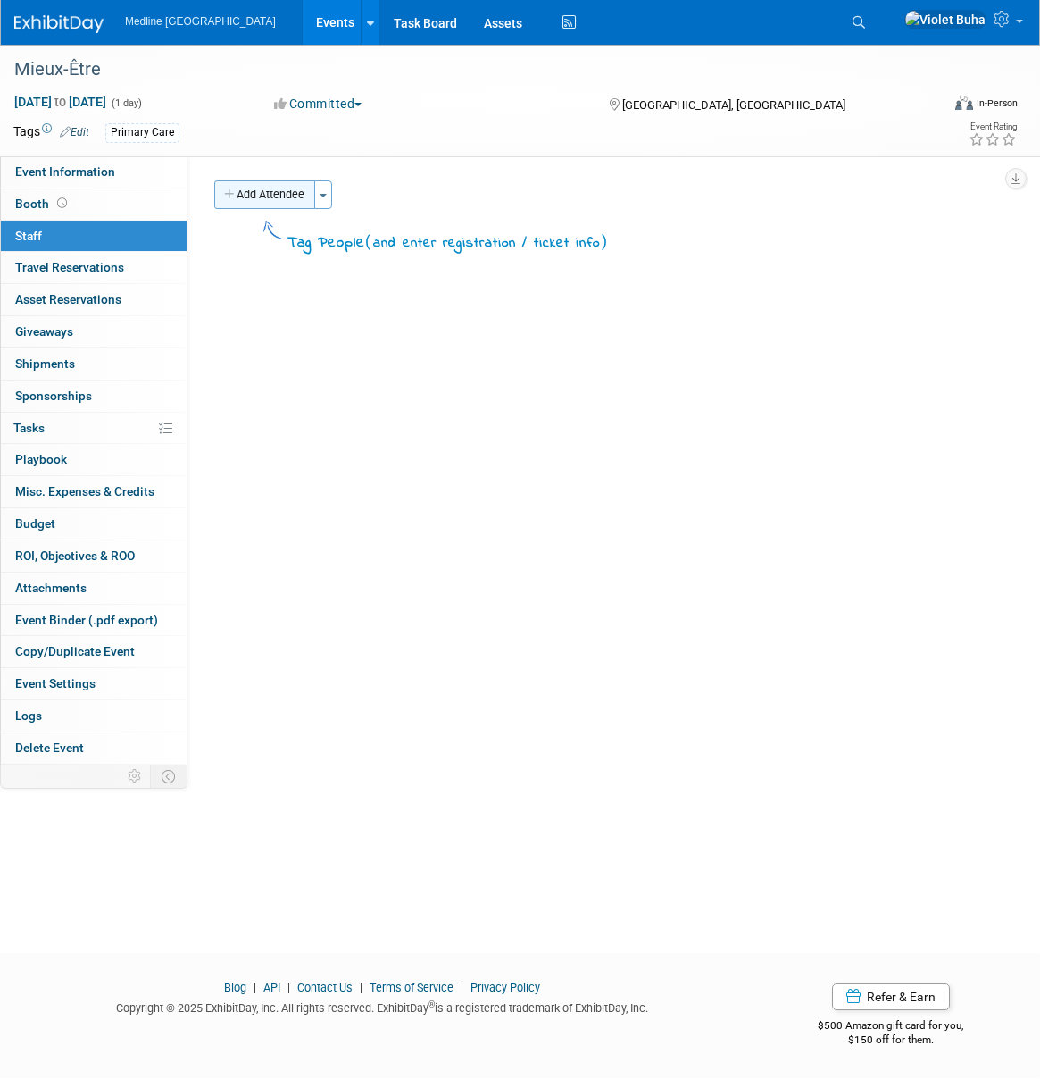
click at [285, 191] on button "Add Attendee" at bounding box center [264, 194] width 101 height 29
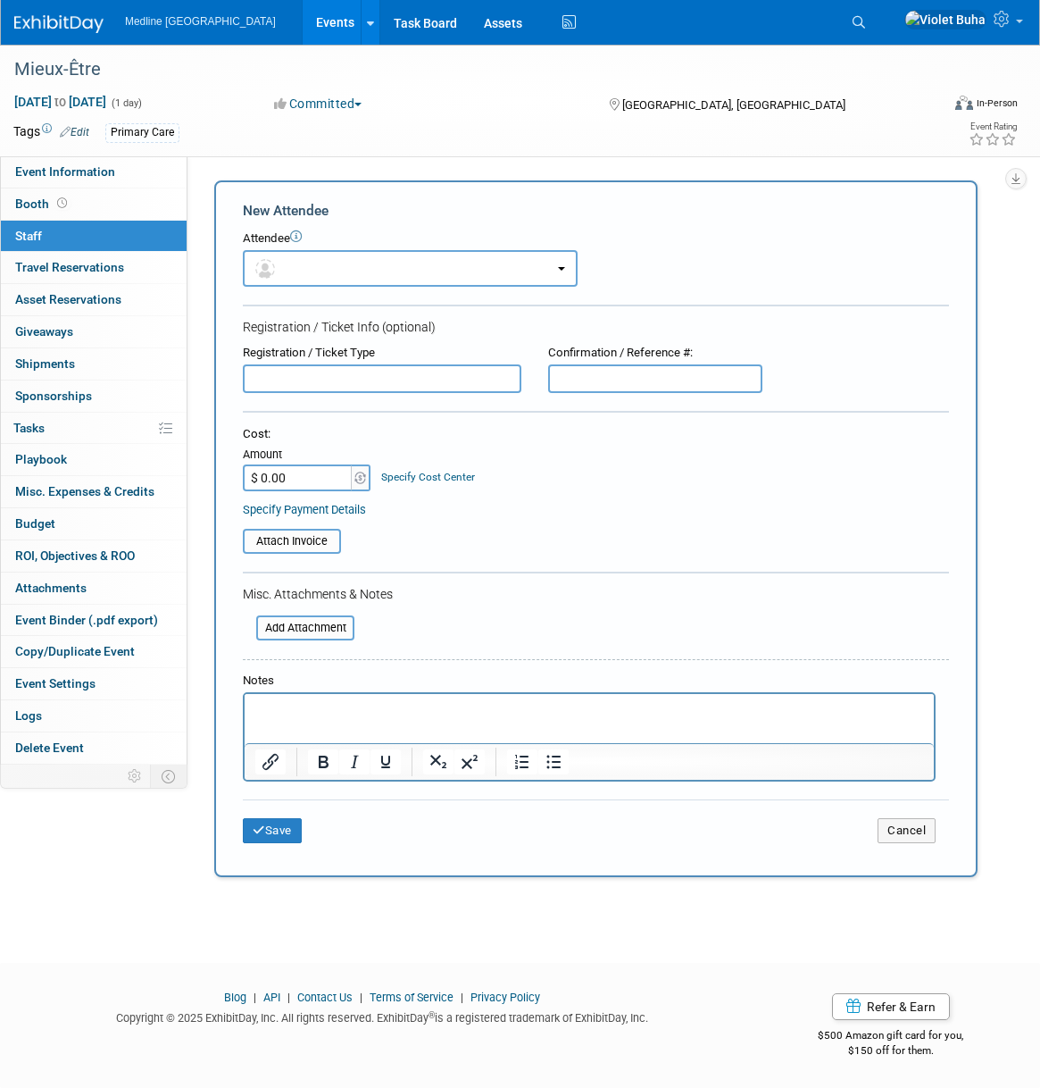
scroll to position [0, 0]
click at [298, 258] on button "button" at bounding box center [410, 268] width 335 height 37
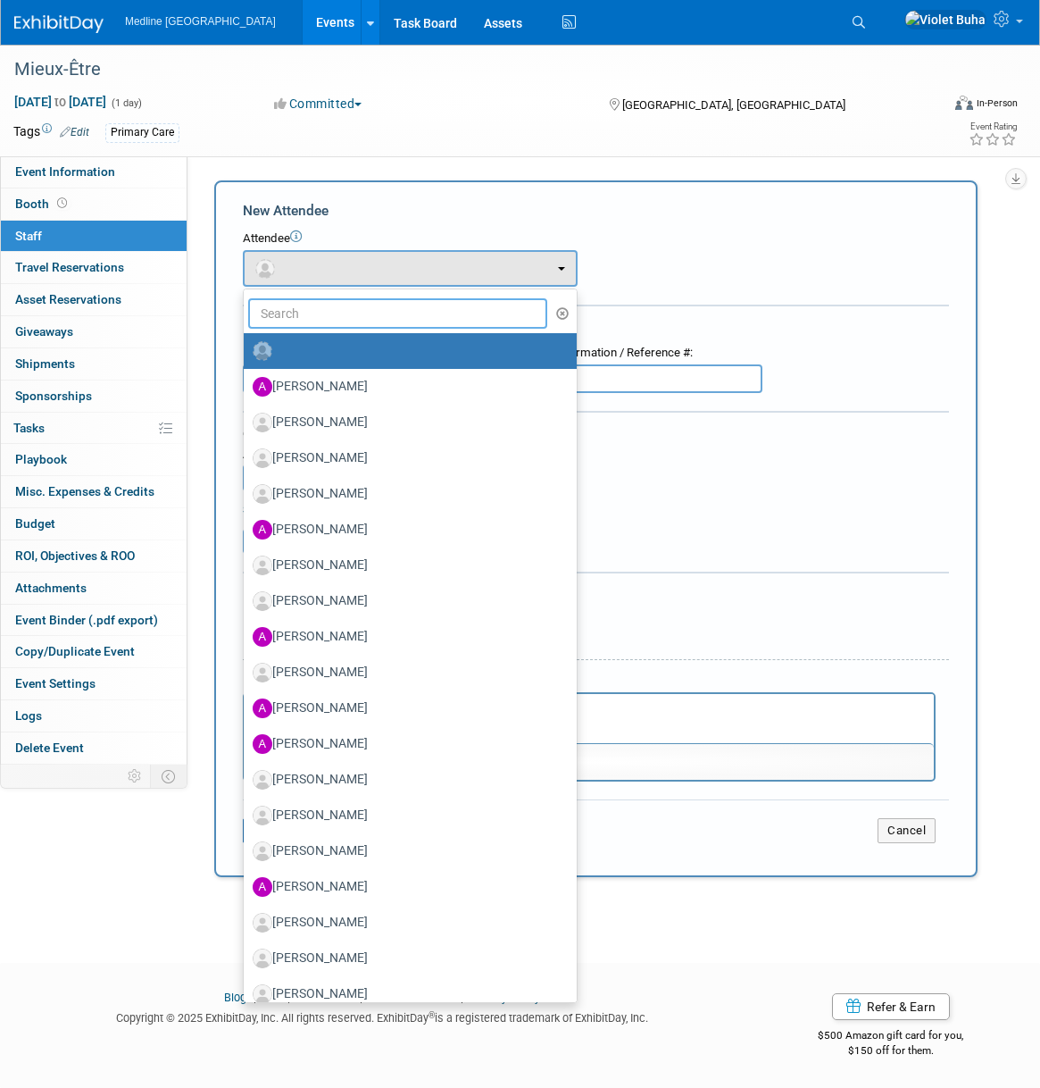
click at [293, 317] on input "text" at bounding box center [397, 313] width 299 height 30
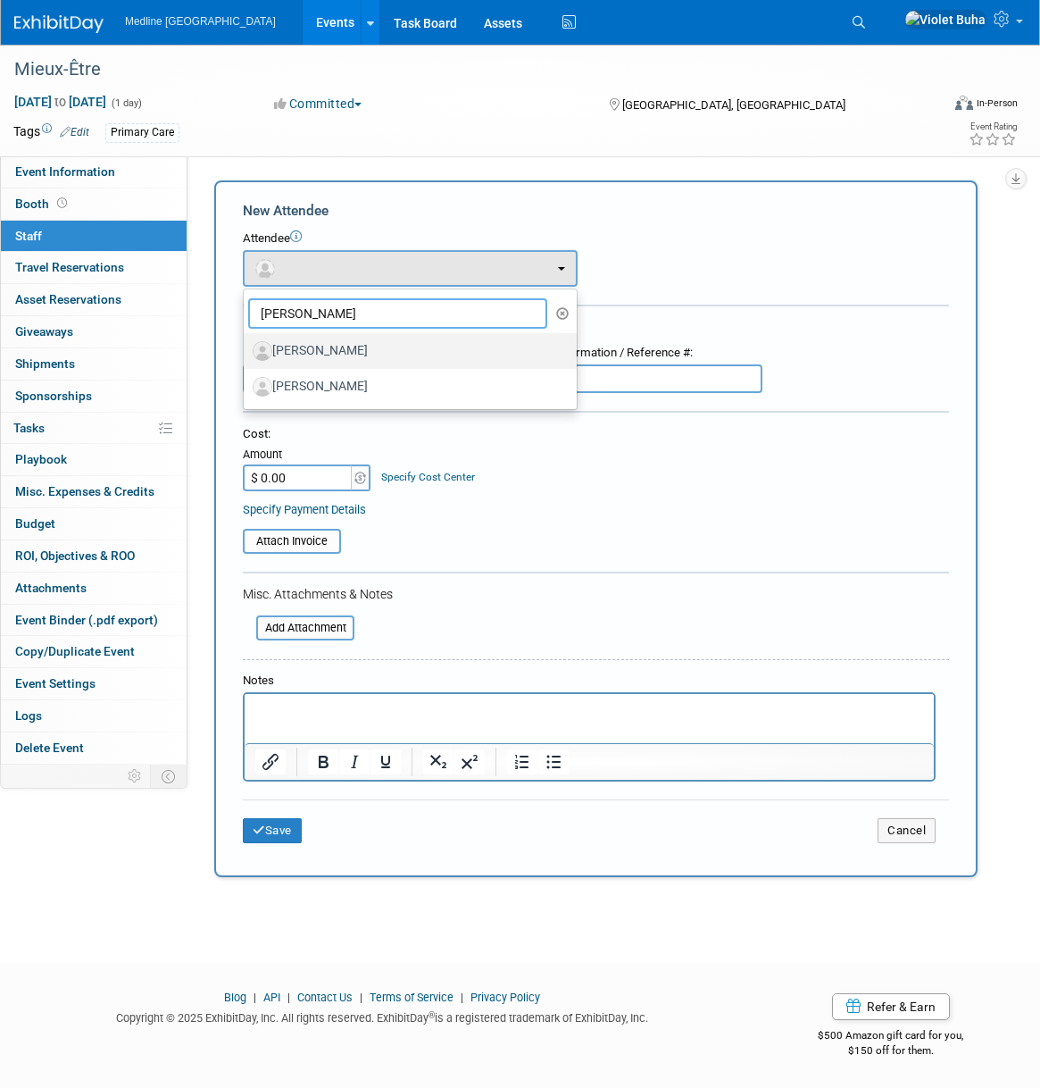
type input "[PERSON_NAME]"
click at [339, 352] on label "[PERSON_NAME]" at bounding box center [406, 351] width 306 height 29
click at [246, 352] on input "[PERSON_NAME]" at bounding box center [241, 349] width 12 height 12
select select "0f87c9bf-6eda-4872-84cb-5bcc9cfb17b1"
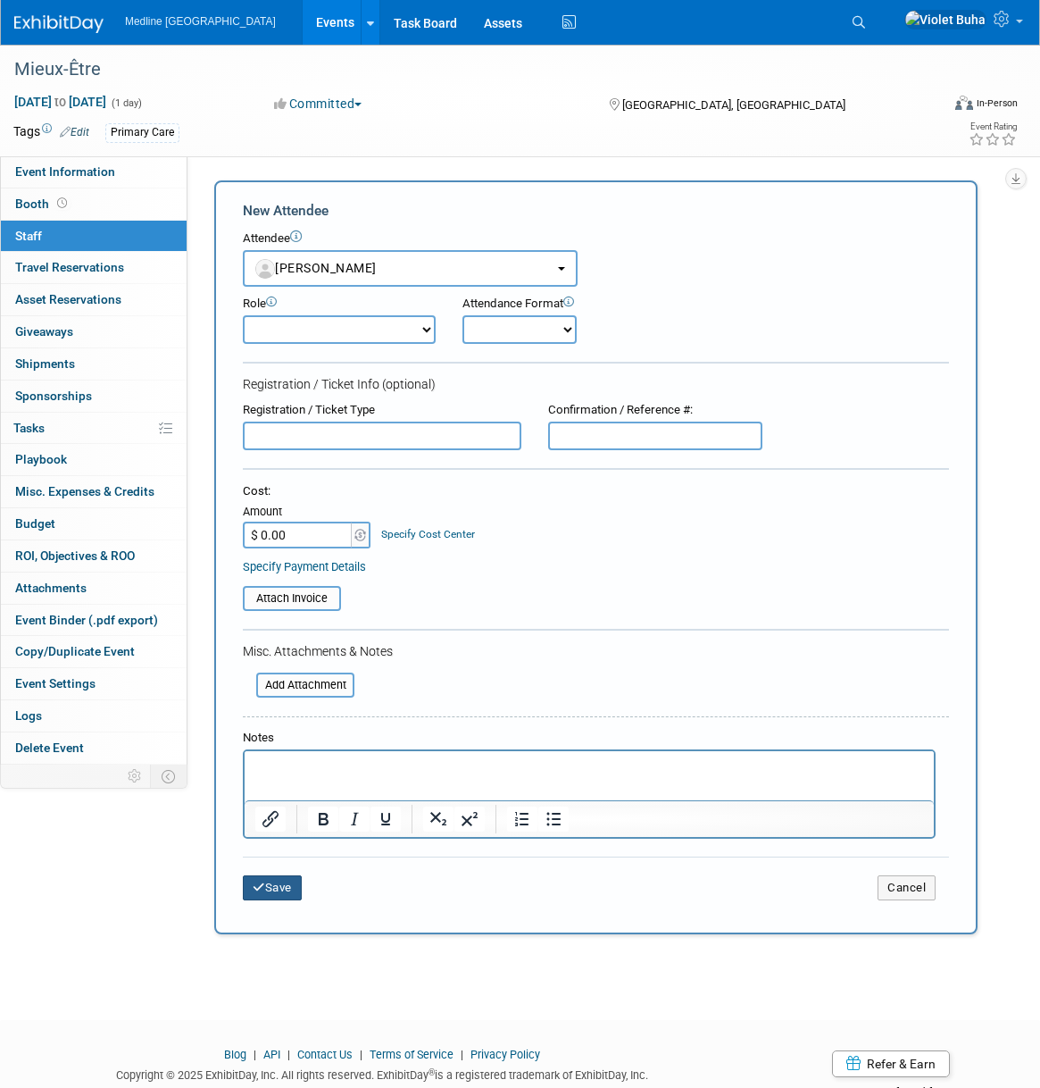
click at [282, 892] on button "Save" at bounding box center [272, 887] width 59 height 25
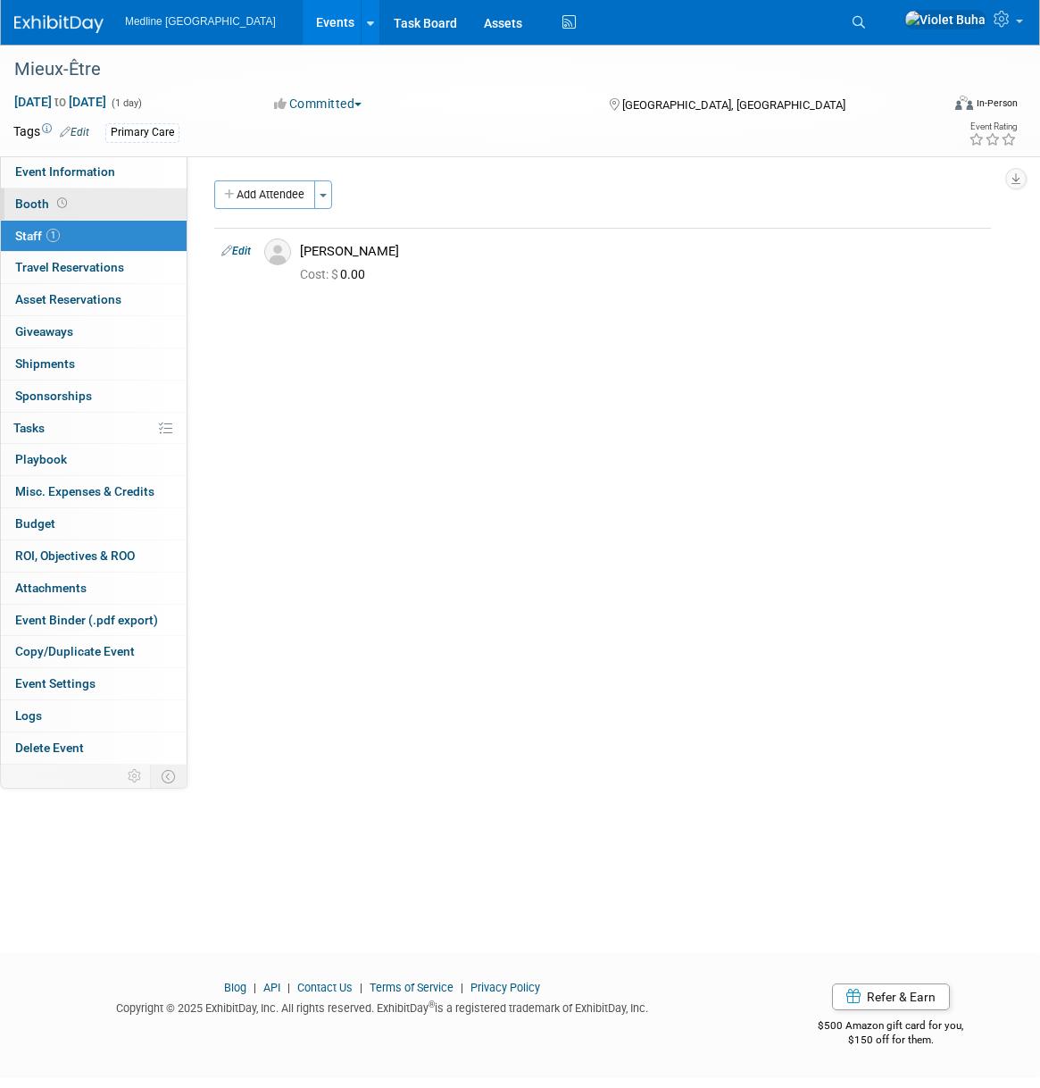
click at [42, 204] on span "Booth" at bounding box center [42, 203] width 55 height 14
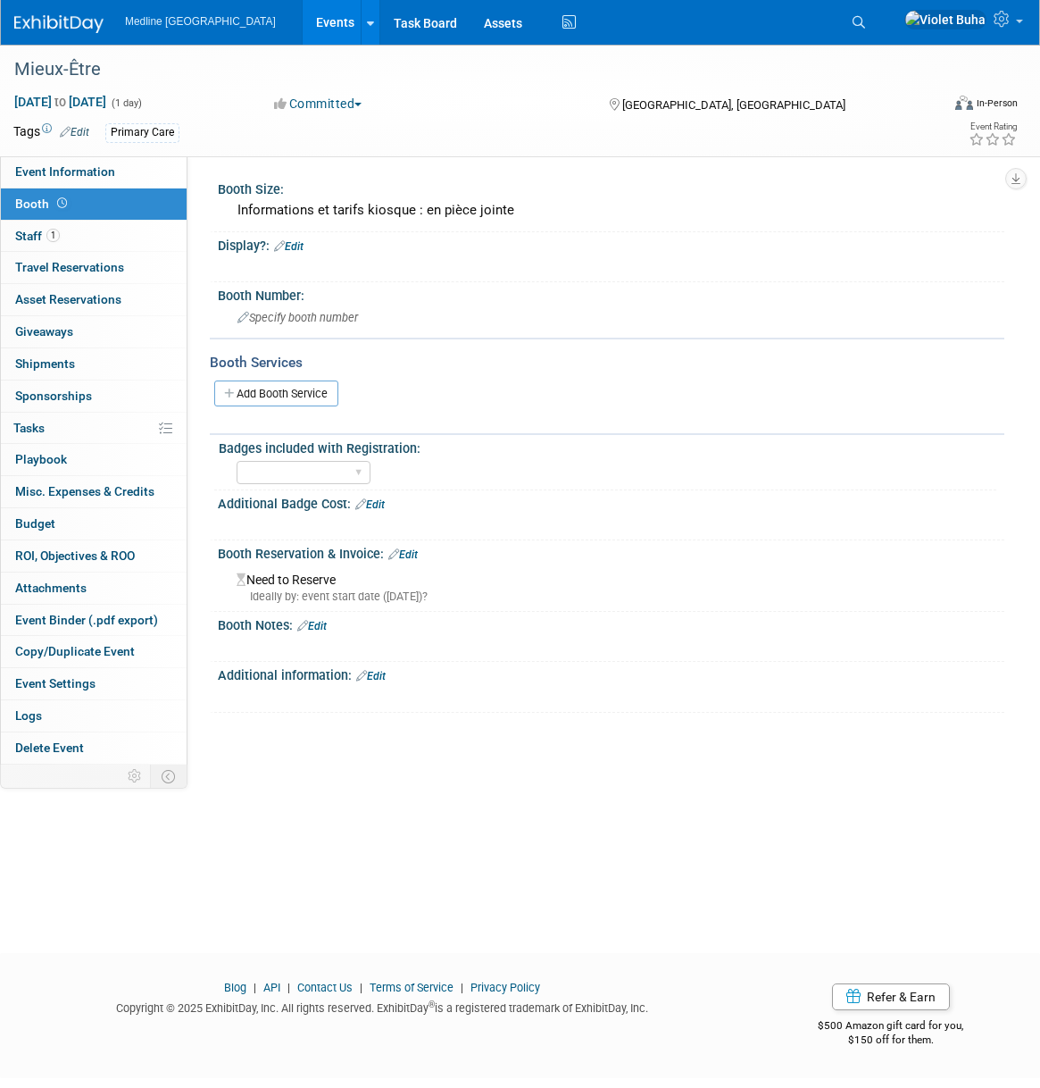
click at [416, 555] on link "Edit" at bounding box center [402, 554] width 29 height 13
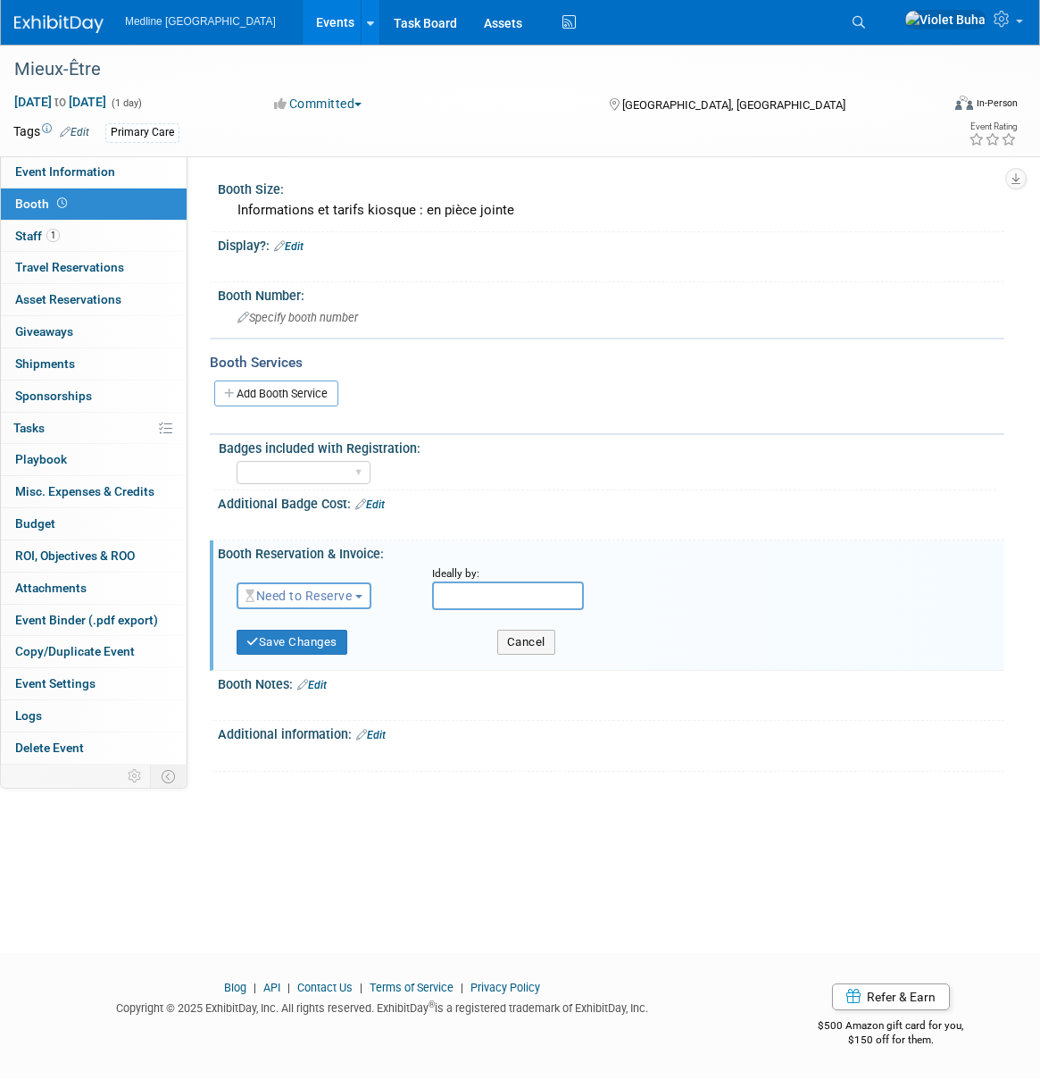
click at [345, 594] on span "Need to Reserve" at bounding box center [299, 595] width 106 height 14
click at [330, 655] on link "Reserved" at bounding box center [333, 650] width 191 height 25
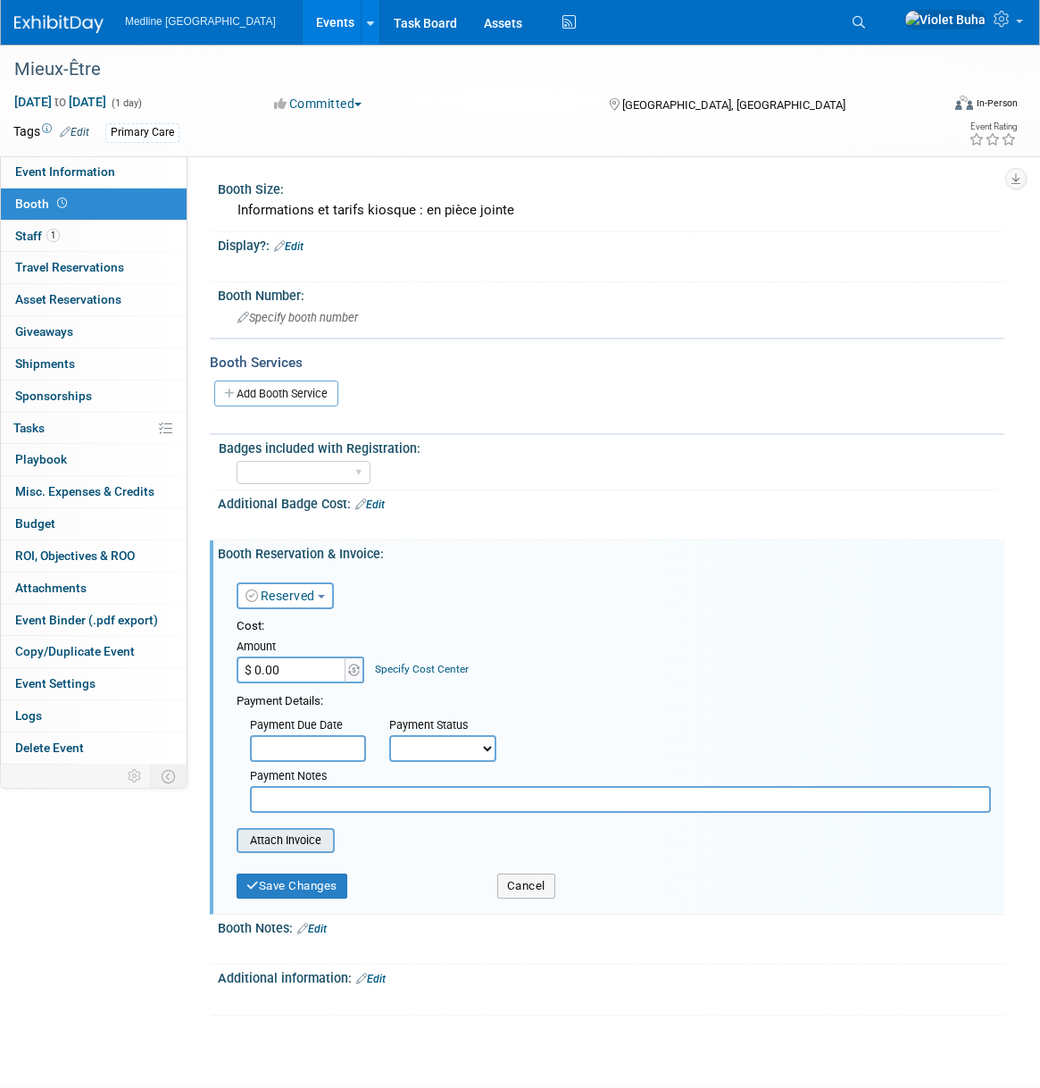
click at [280, 839] on input "file" at bounding box center [227, 840] width 213 height 21
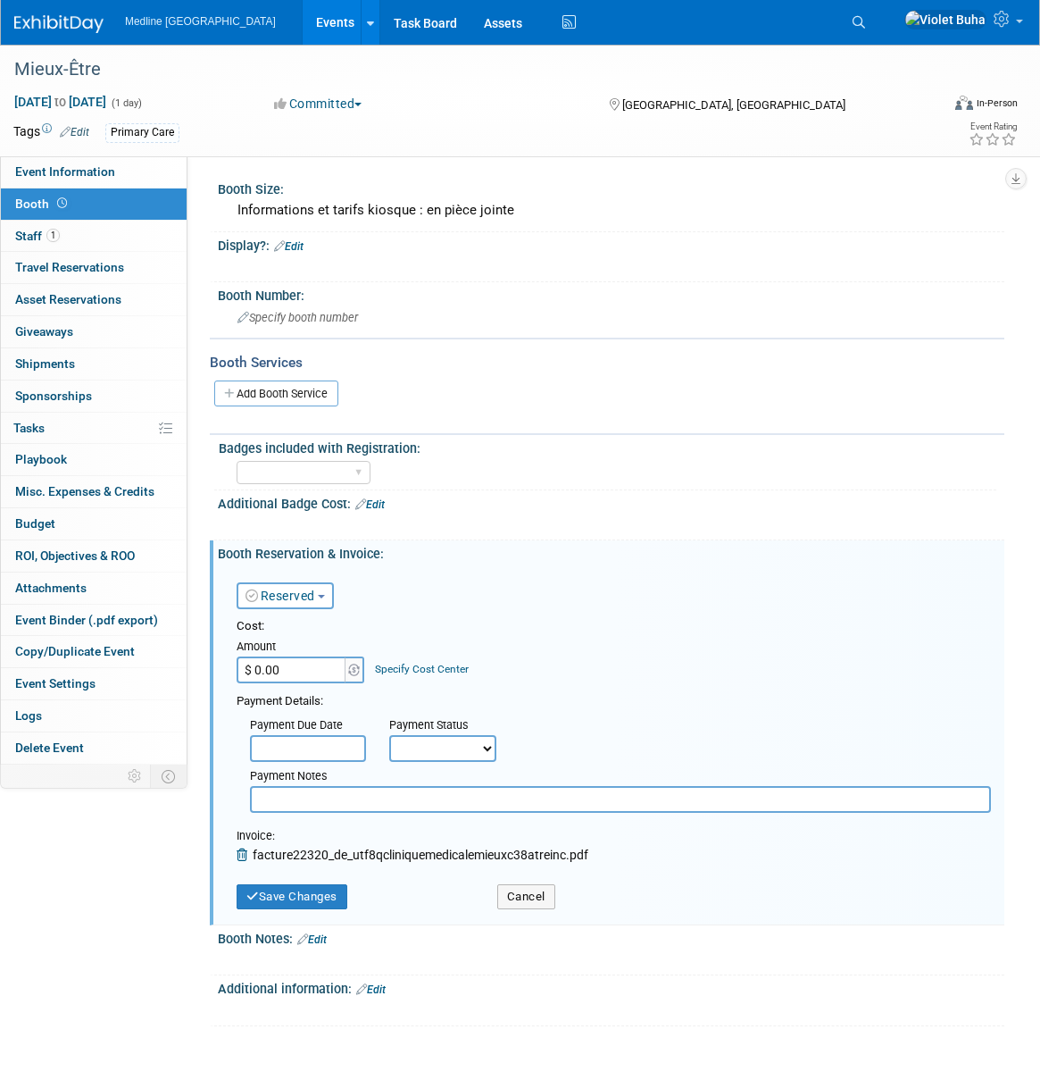
click at [313, 667] on input "$ 0.00" at bounding box center [293, 669] width 112 height 27
type input "$ 3,449.25"
click at [298, 897] on button "Save Changes" at bounding box center [292, 896] width 111 height 25
